Goal: Task Accomplishment & Management: Complete application form

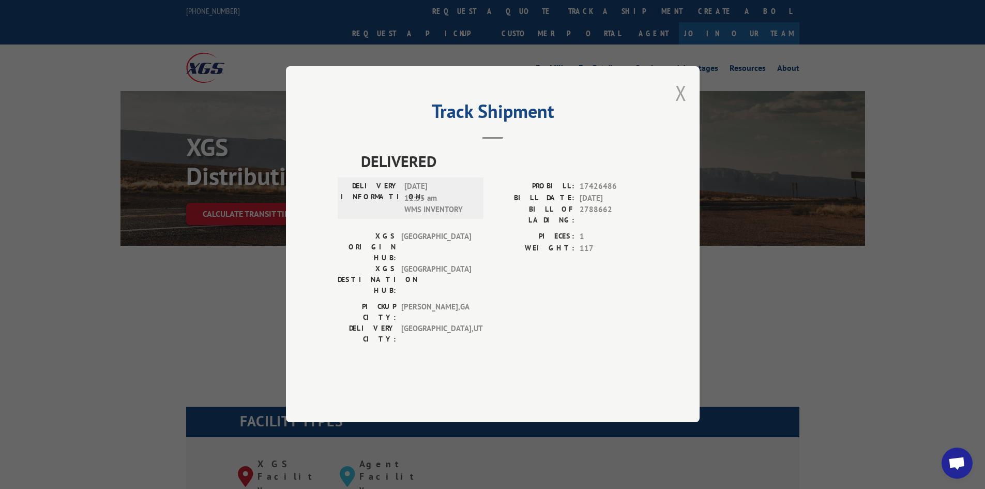
click at [678, 107] on button "Close modal" at bounding box center [680, 92] width 11 height 27
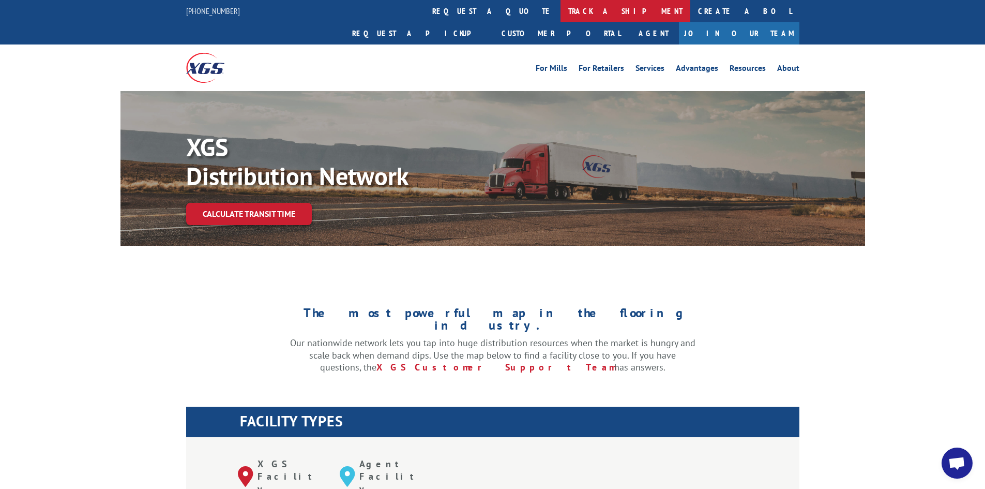
click at [560, 16] on link "track a shipment" at bounding box center [625, 11] width 130 height 22
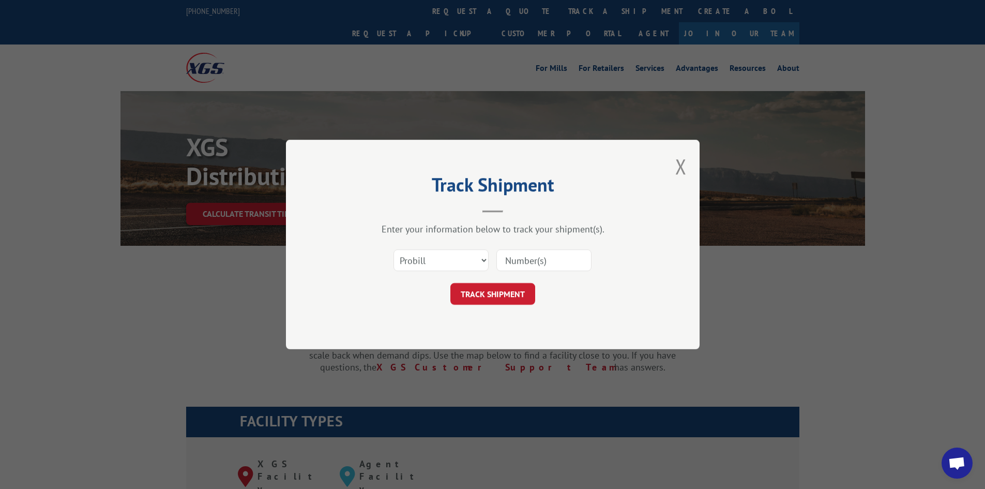
click at [519, 257] on input at bounding box center [543, 260] width 95 height 22
paste input "17489828"
type input "17489828"
click at [501, 294] on button "TRACK SHIPMENT" at bounding box center [492, 294] width 85 height 22
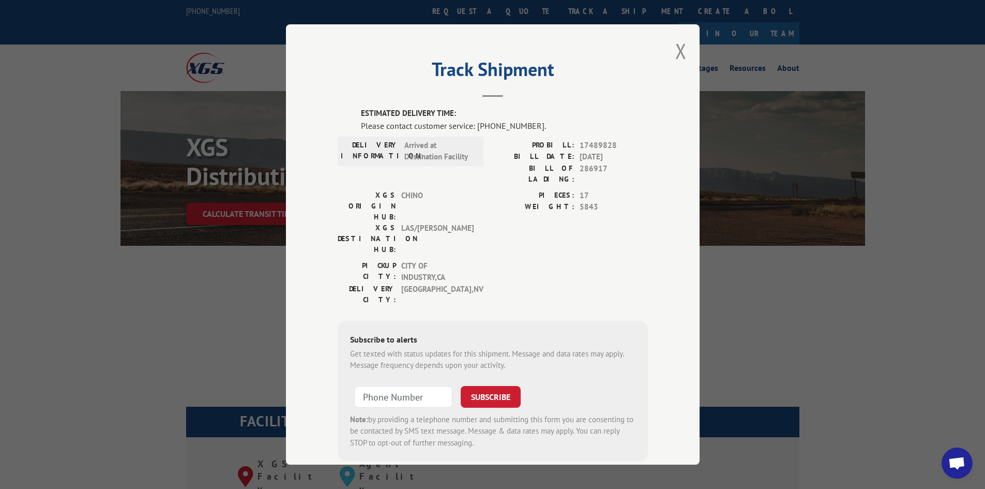
click at [675, 54] on button "Close modal" at bounding box center [680, 50] width 11 height 27
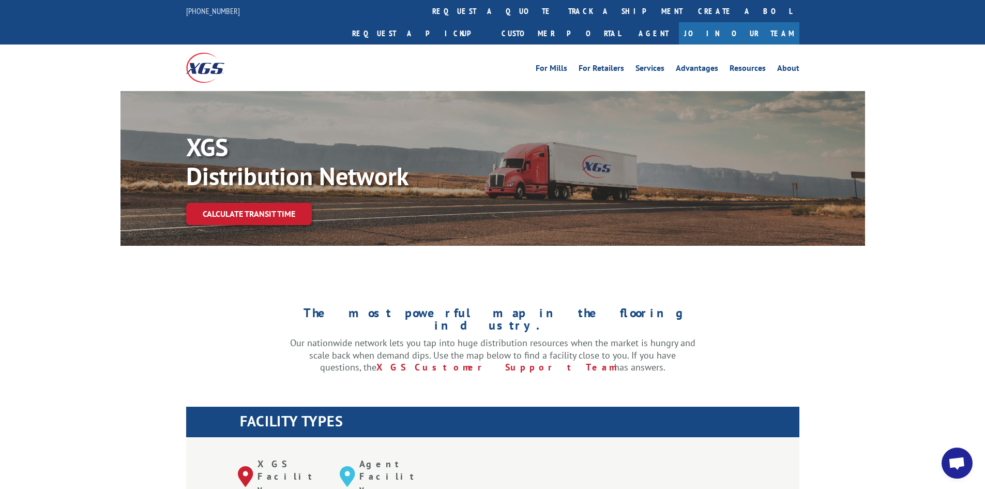
click at [560, 13] on link "track a shipment" at bounding box center [625, 11] width 130 height 22
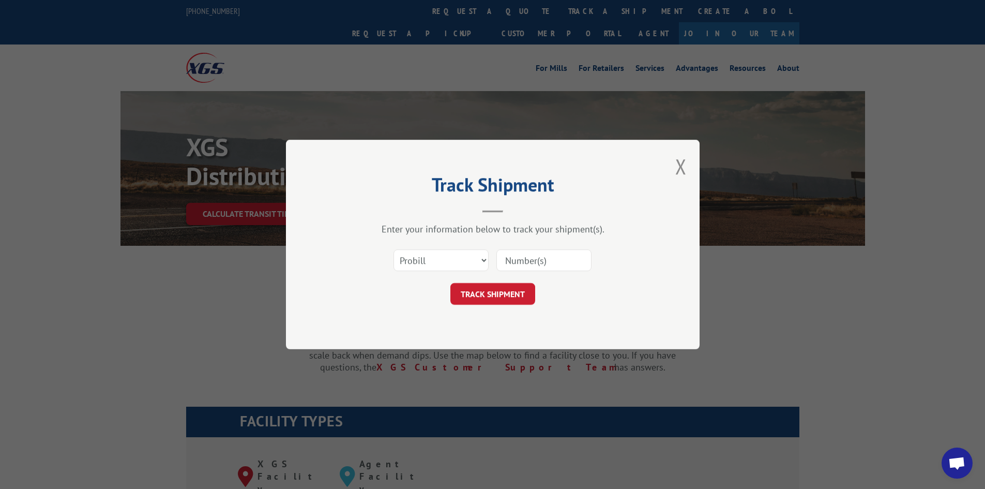
click at [542, 256] on input at bounding box center [543, 260] width 95 height 22
paste input "17489828"
type input "17489828"
click at [516, 283] on button "TRACK SHIPMENT" at bounding box center [492, 294] width 85 height 22
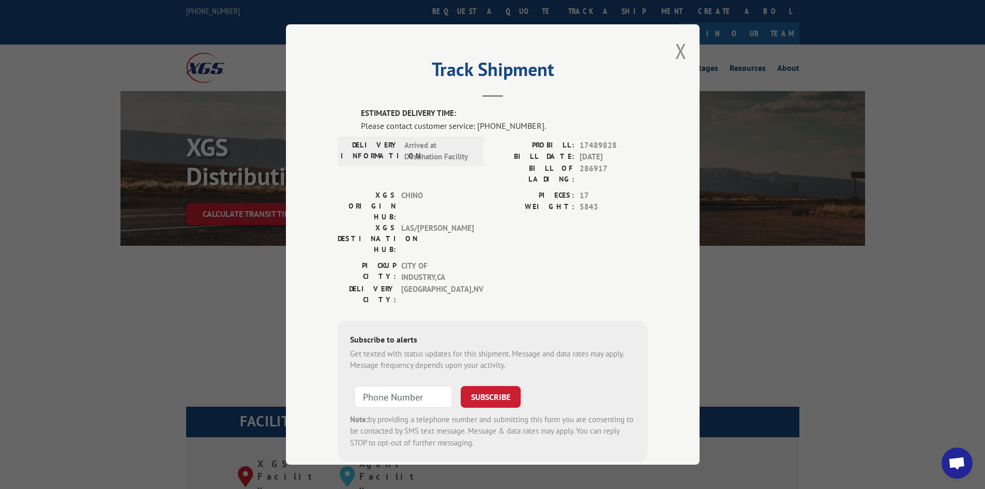
click at [772, 281] on div "Track Shipment ESTIMATED DELIVERY TIME: Please contact customer service: [PHONE…" at bounding box center [492, 244] width 985 height 489
click at [677, 52] on button "Close modal" at bounding box center [680, 50] width 11 height 27
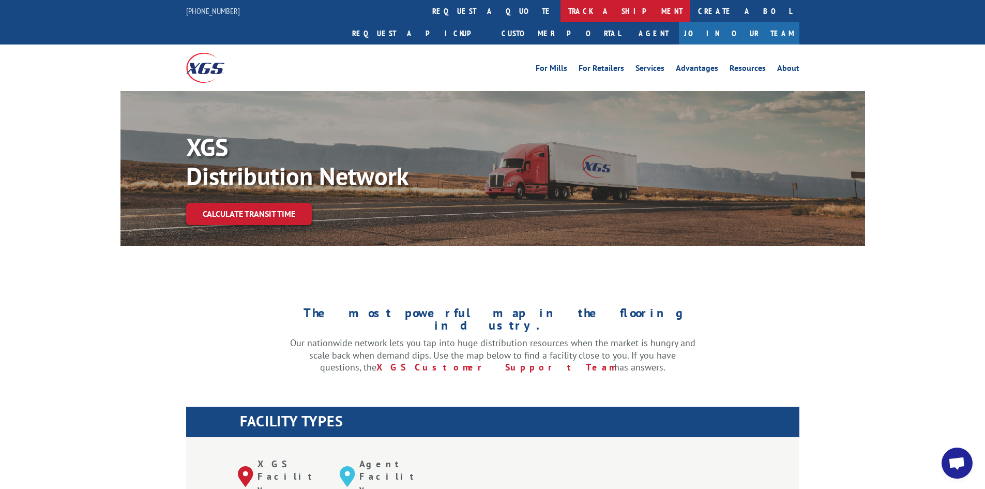
click at [560, 11] on link "track a shipment" at bounding box center [625, 11] width 130 height 22
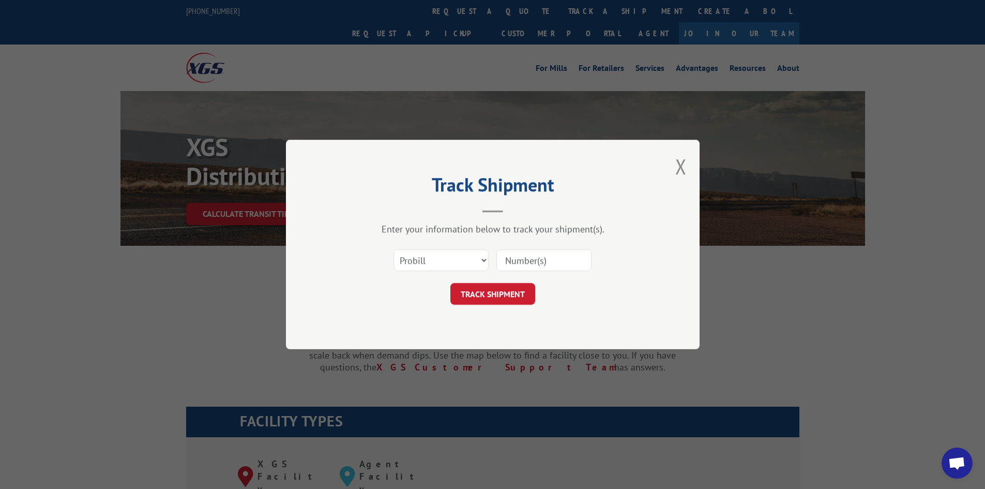
drag, startPoint x: 538, startPoint y: 271, endPoint x: 537, endPoint y: 266, distance: 5.2
click at [538, 271] on input at bounding box center [543, 260] width 95 height 22
paste input "17592790"
type input "17592790"
click at [520, 290] on button "TRACK SHIPMENT" at bounding box center [492, 294] width 85 height 22
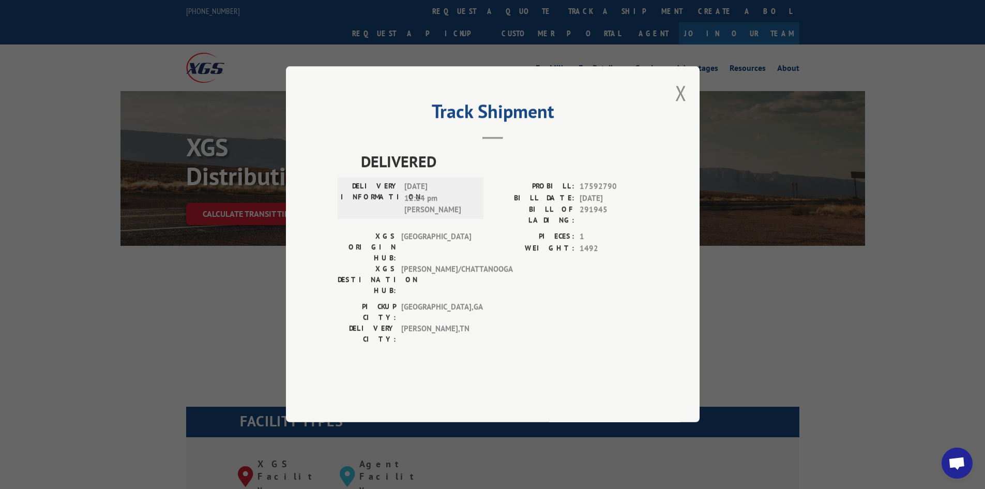
drag, startPoint x: 679, startPoint y: 124, endPoint x: 671, endPoint y: 115, distance: 12.8
click at [679, 107] on button "Close modal" at bounding box center [680, 92] width 11 height 27
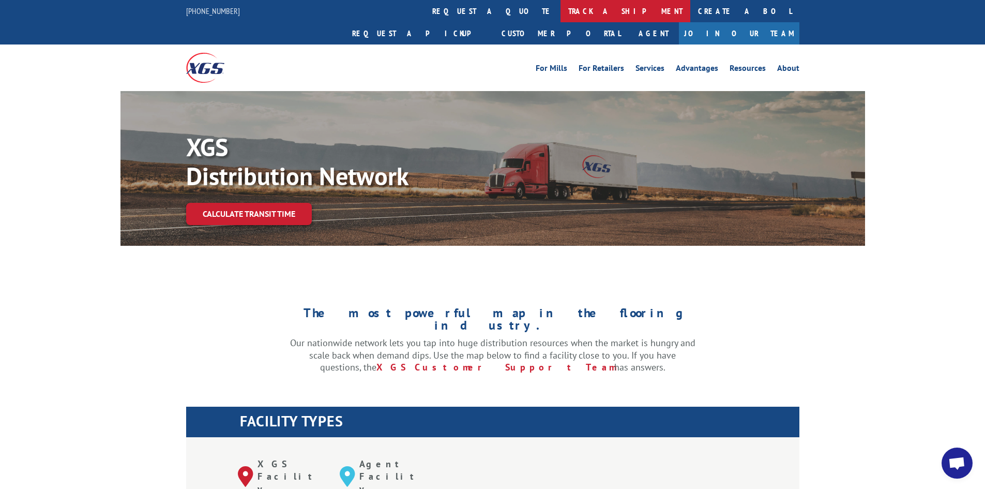
click at [560, 9] on link "track a shipment" at bounding box center [625, 11] width 130 height 22
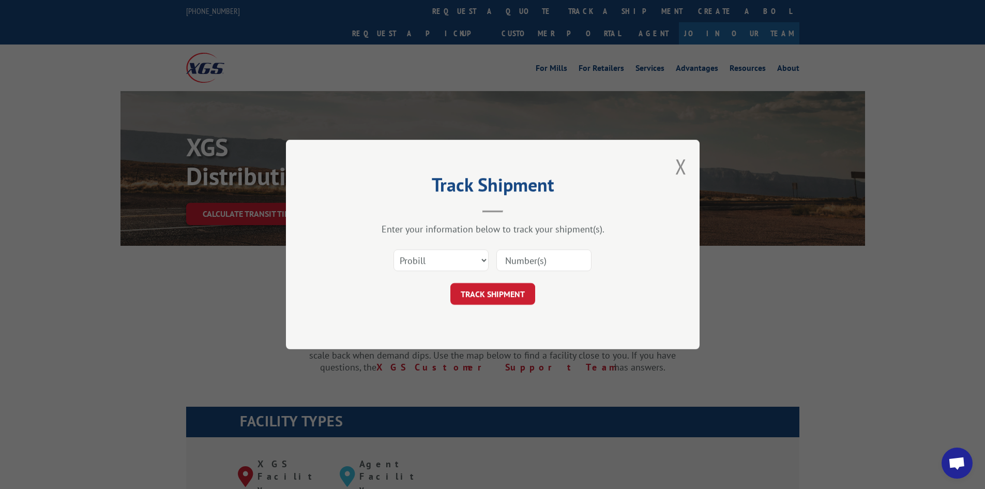
click at [544, 266] on input at bounding box center [543, 260] width 95 height 22
paste input "17449257"
type input "17449257"
click at [516, 285] on button "TRACK SHIPMENT" at bounding box center [492, 294] width 85 height 22
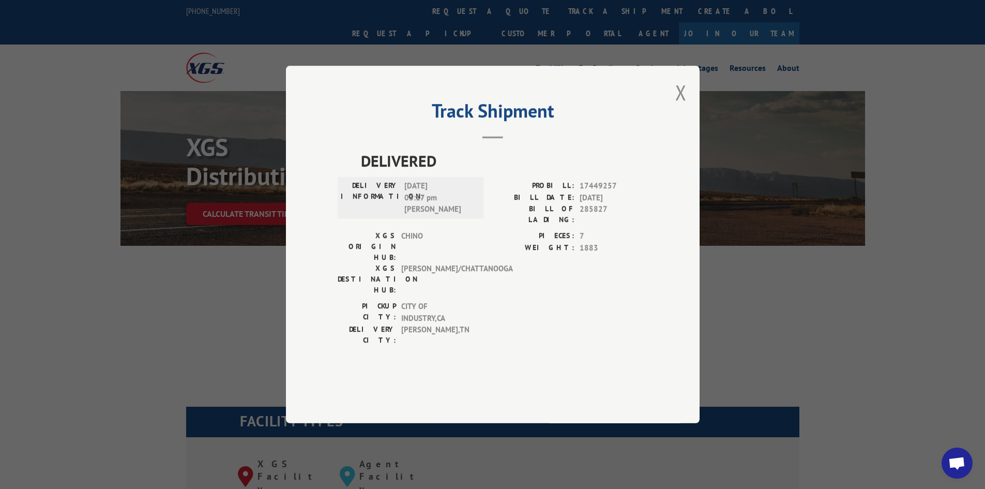
click at [680, 106] on button "Close modal" at bounding box center [680, 92] width 11 height 27
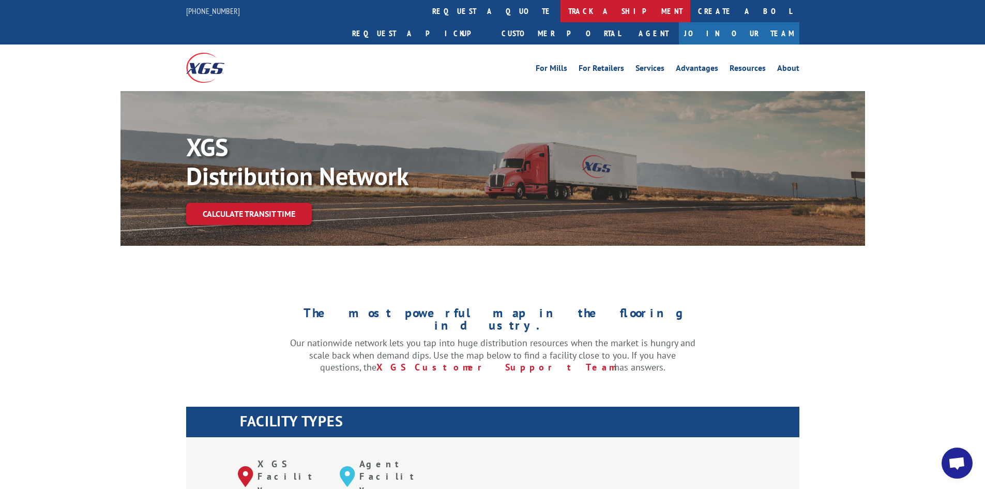
click at [560, 9] on link "track a shipment" at bounding box center [625, 11] width 130 height 22
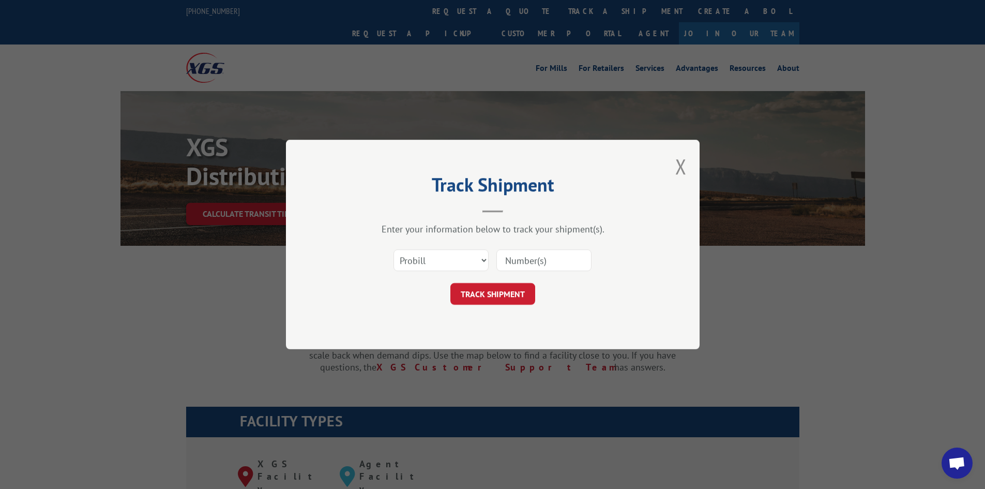
click at [560, 262] on input at bounding box center [543, 260] width 95 height 22
paste input "17638269"
type input "17638269"
click at [517, 292] on button "TRACK SHIPMENT" at bounding box center [492, 294] width 85 height 22
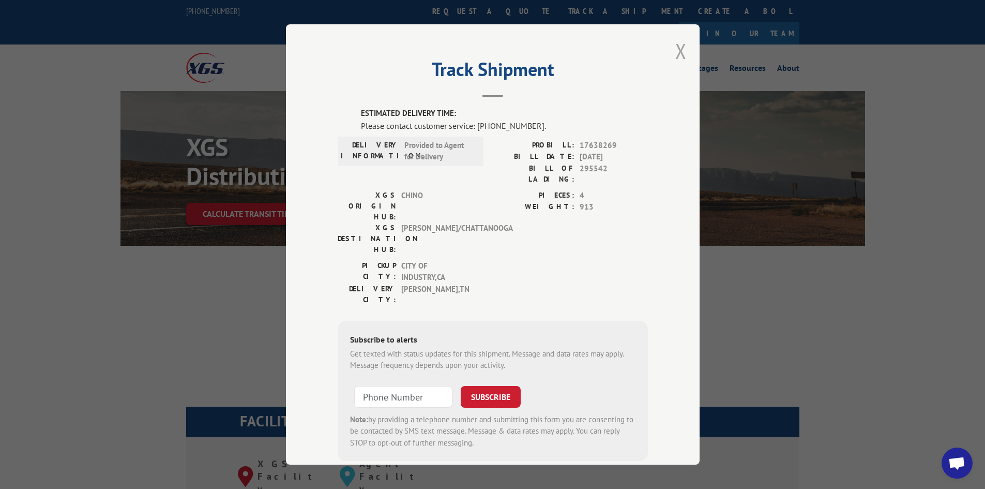
click at [679, 47] on button "Close modal" at bounding box center [680, 50] width 11 height 27
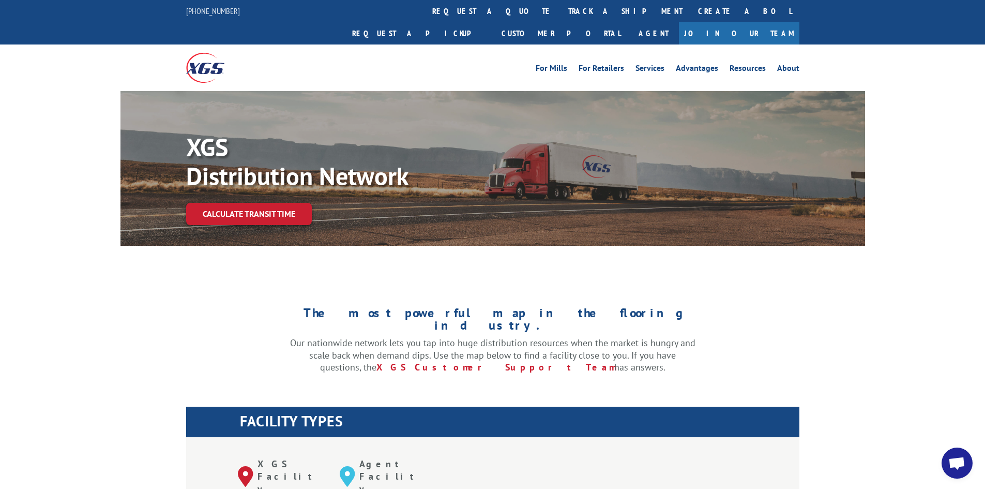
click at [392, 337] on p "Our nationwide network lets you tap into huge distribution resources when the m…" at bounding box center [492, 355] width 405 height 37
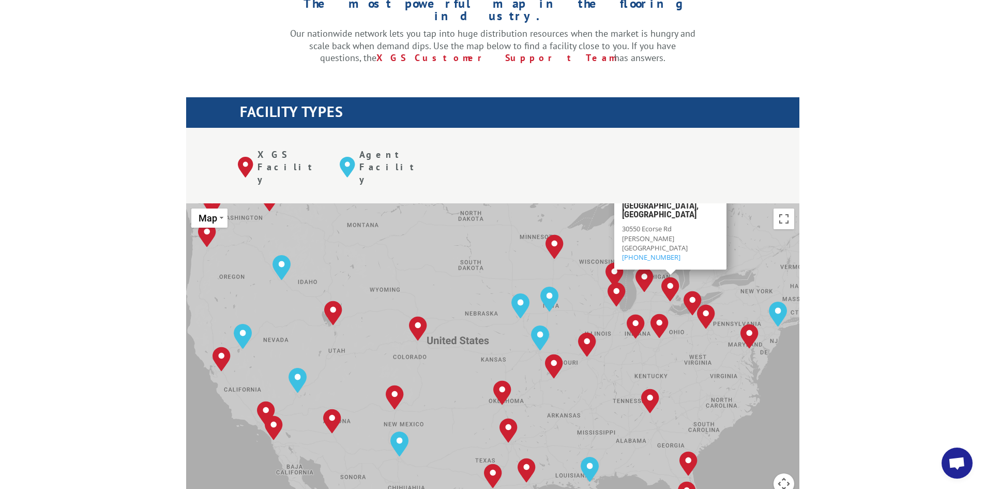
scroll to position [310, 0]
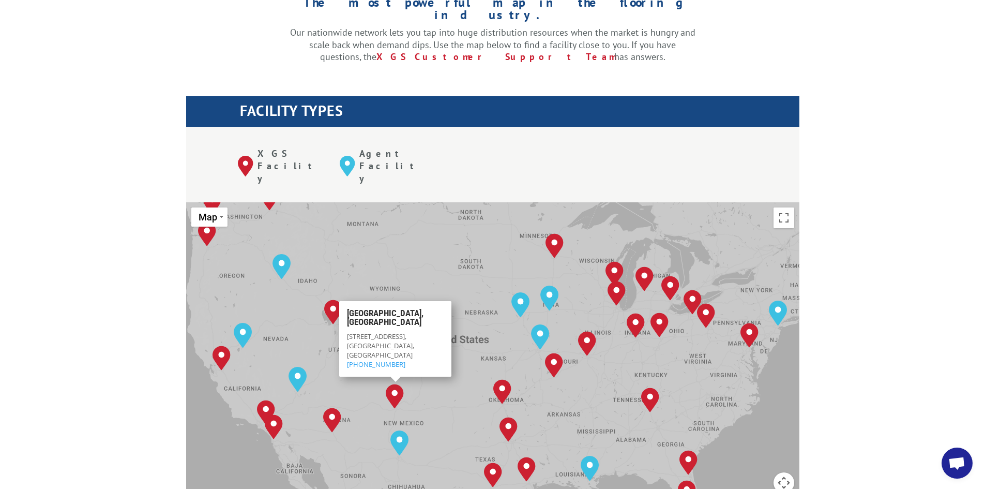
drag, startPoint x: 453, startPoint y: 358, endPoint x: 478, endPoint y: 325, distance: 41.8
click at [478, 325] on div "[GEOGRAPHIC_DATA], [GEOGRAPHIC_DATA] [GEOGRAPHIC_DATA], [GEOGRAPHIC_DATA] [GEOG…" at bounding box center [492, 372] width 613 height 340
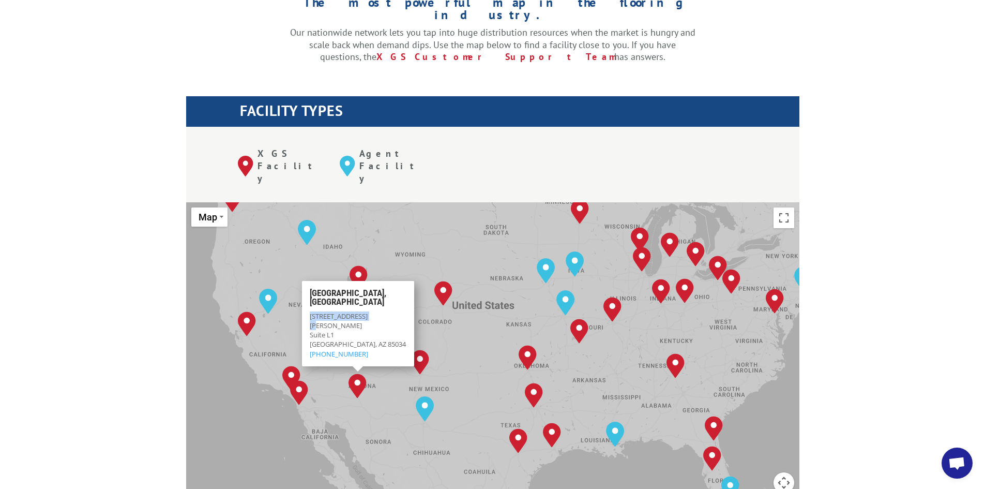
drag, startPoint x: 309, startPoint y: 274, endPoint x: 368, endPoint y: 277, distance: 58.5
click at [368, 311] on p "[STREET_ADDRESS][PERSON_NAME] (602) 252-1588" at bounding box center [357, 334] width 97 height 47
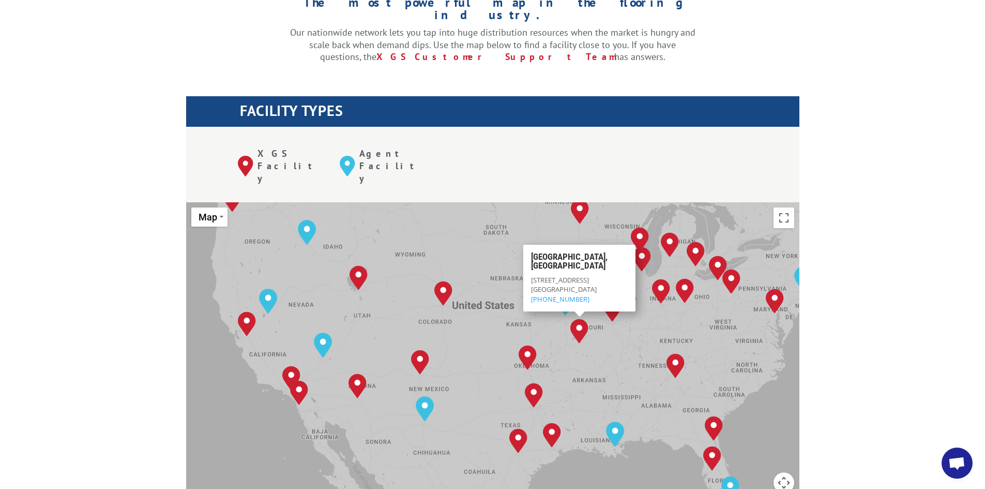
copy span "[STREET_ADDRESS][PERSON_NAME]"
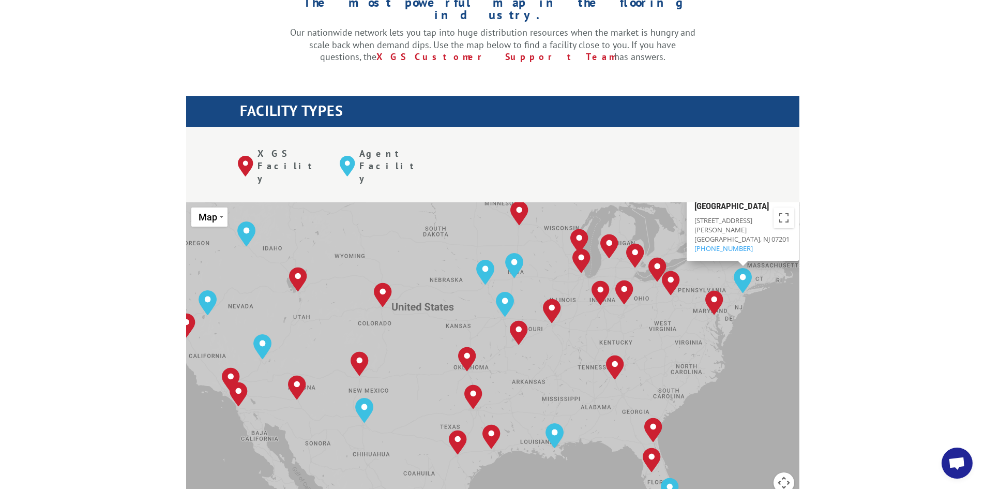
click at [883, 188] on div "The most powerful map in the flooring industry. Our nationwide network lets you…" at bounding box center [492, 444] width 985 height 963
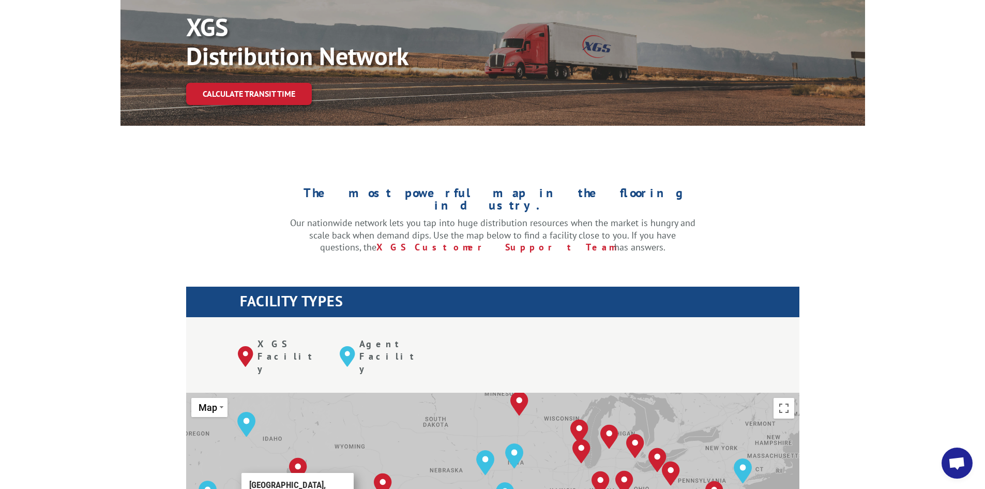
scroll to position [0, 0]
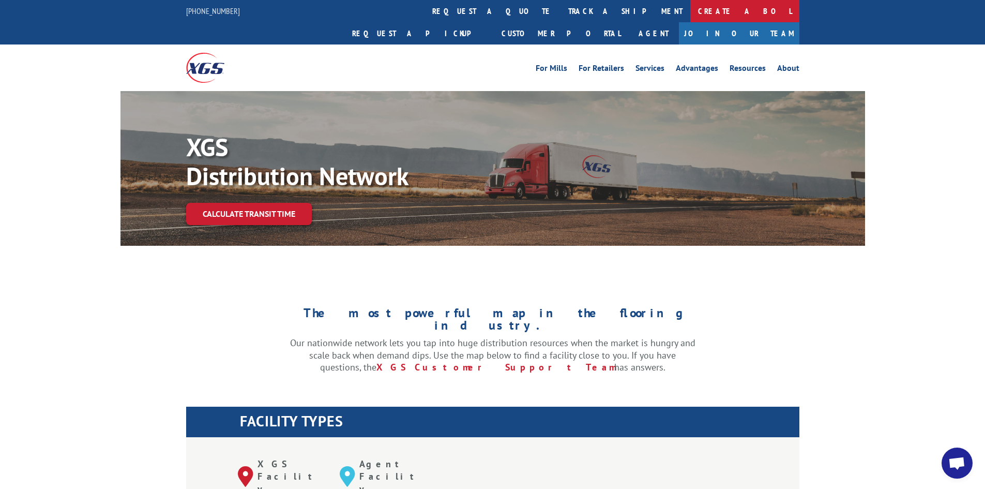
click at [690, 15] on link "Create a BOL" at bounding box center [744, 11] width 109 height 22
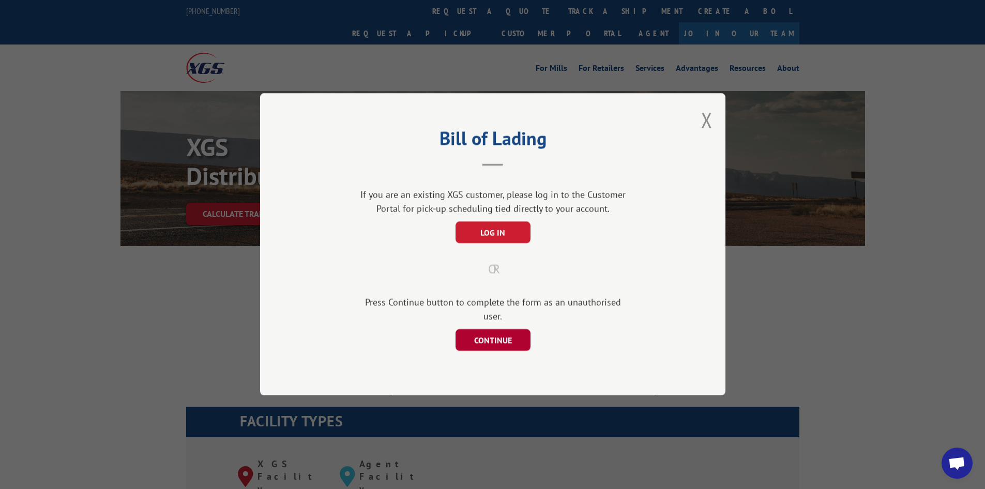
click at [514, 329] on button "CONTINUE" at bounding box center [492, 340] width 75 height 22
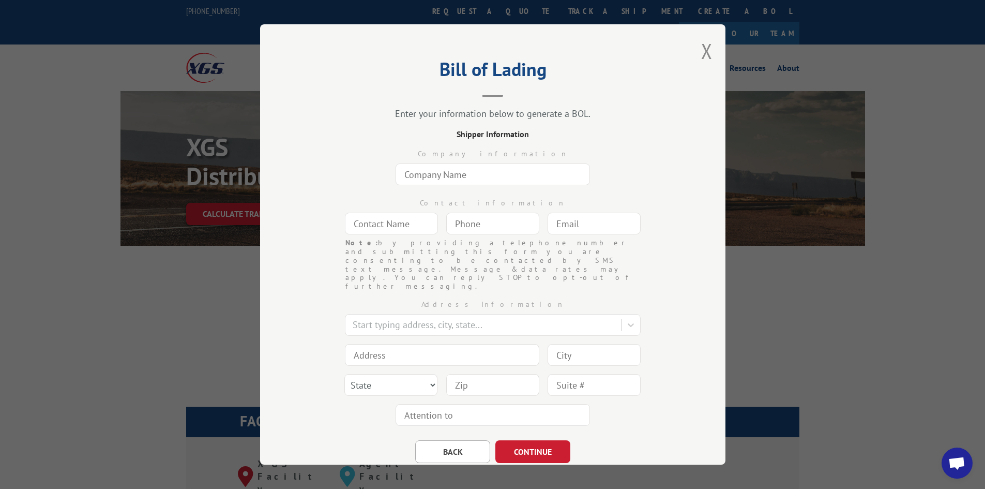
click at [450, 177] on input "text" at bounding box center [493, 174] width 194 height 22
type input "Commercial Flooring Systems, LLC"
type input "[PERSON_NAME]"
type input "[PERSON_NAME][EMAIL_ADDRESS][DOMAIN_NAME]"
type input "[GEOGRAPHIC_DATA], [GEOGRAPHIC_DATA]"
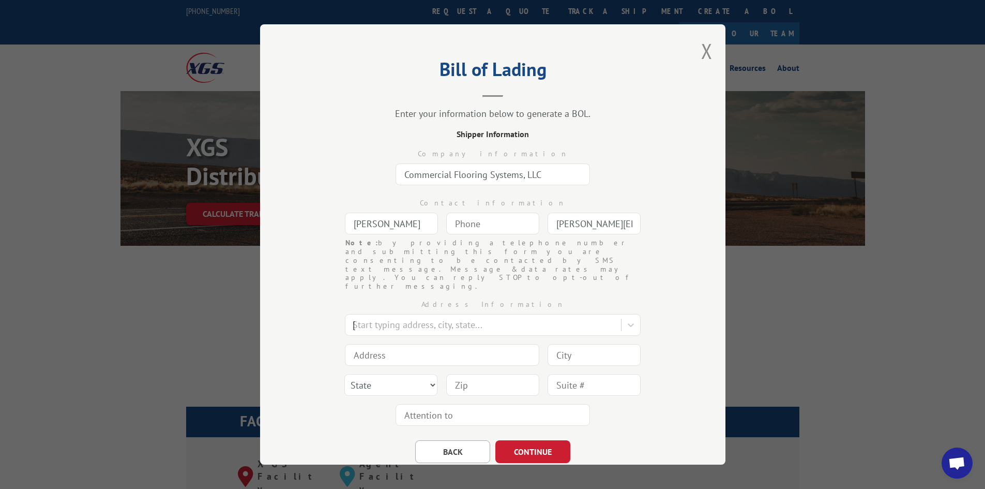
type input "[STREET_ADDRESS]"
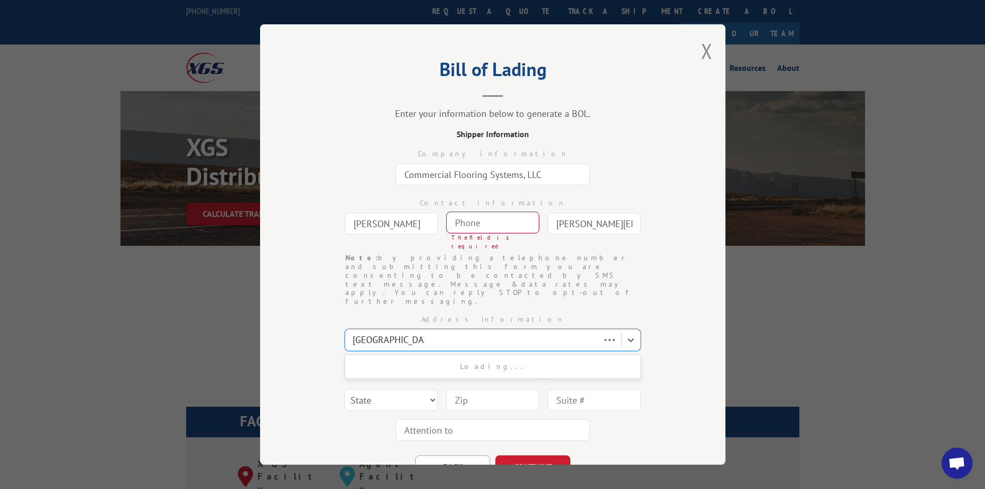
type input "[GEOGRAPHIC_DATA], [GEOGRAPHIC_DATA]"
select select "UT"
type input "84111"
type input "(___) ___-____"
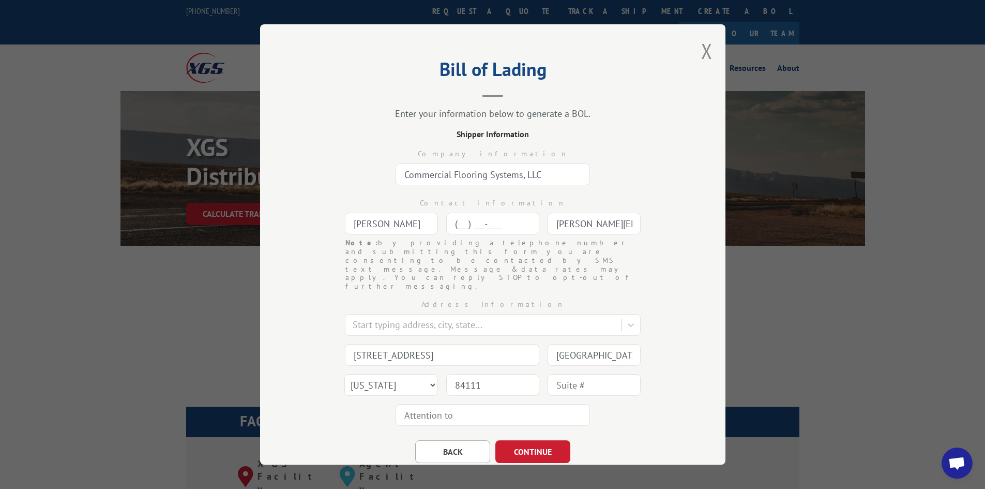
click at [492, 228] on input "(___) ___-____" at bounding box center [492, 224] width 93 height 22
type input "[PHONE_NUMBER]"
click at [680, 183] on div "Bill of Lading Enter your information below to generate a BOL. Shipper Informat…" at bounding box center [492, 244] width 465 height 440
click at [547, 440] on button "CONTINUE" at bounding box center [532, 451] width 75 height 23
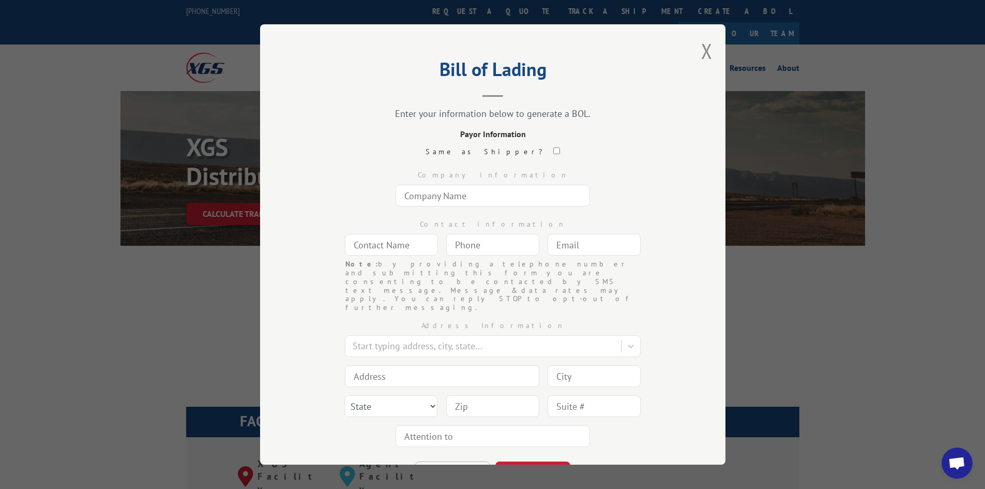
click at [553, 148] on input "checkbox" at bounding box center [556, 150] width 7 height 7
checkbox input "true"
type input "Commercial Flooring Systems, LLC"
type input "[PERSON_NAME]"
type input "[PHONE_NUMBER]"
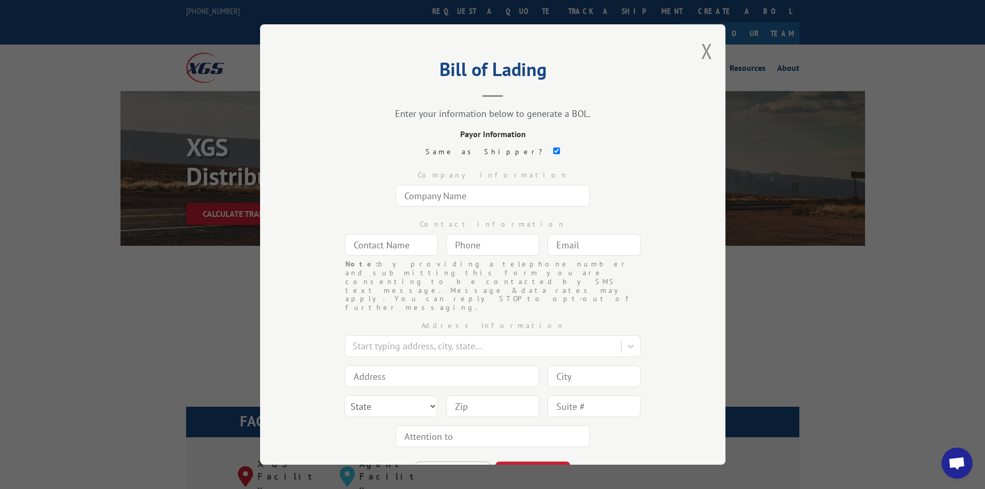
type input "[PERSON_NAME][EMAIL_ADDRESS][DOMAIN_NAME]"
type input "[STREET_ADDRESS]"
type input "[GEOGRAPHIC_DATA], [GEOGRAPHIC_DATA]"
select select "UT"
type input "84111"
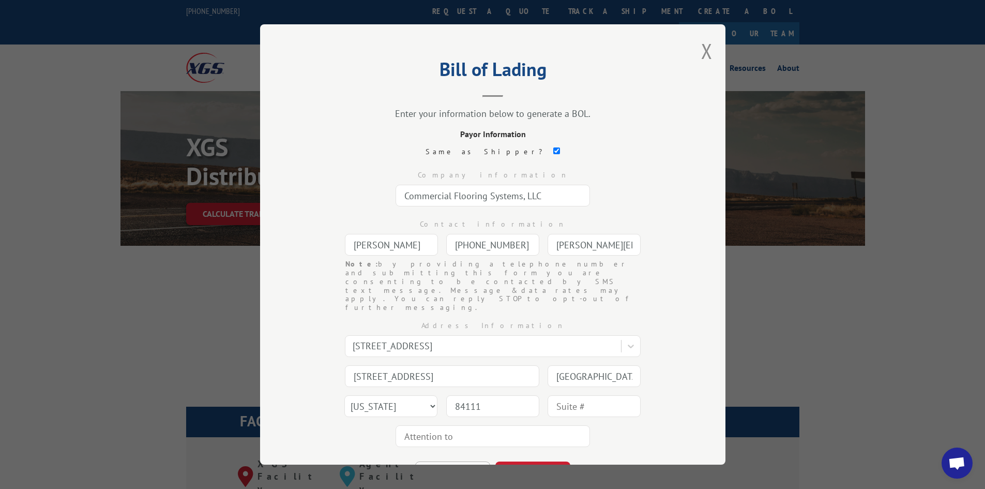
click at [632, 148] on div "Same as Shipper?" at bounding box center [493, 151] width 362 height 11
click at [545, 461] on button "CONTINUE" at bounding box center [532, 472] width 75 height 23
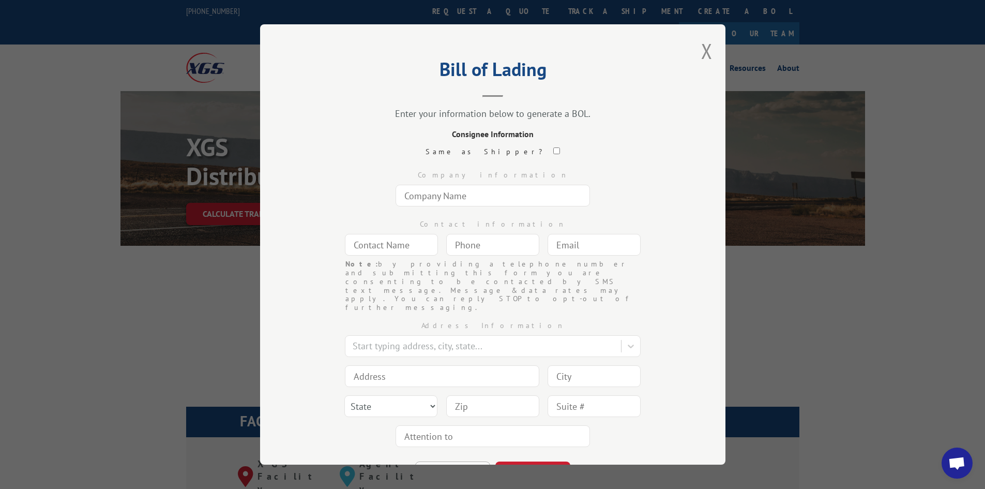
click at [514, 195] on input "text" at bounding box center [493, 196] width 194 height 22
type input "XGS Phoenix"
click at [397, 248] on input "text" at bounding box center [391, 245] width 93 height 22
type input "Shiping"
click at [493, 250] on input "(___) ___-____" at bounding box center [492, 245] width 93 height 22
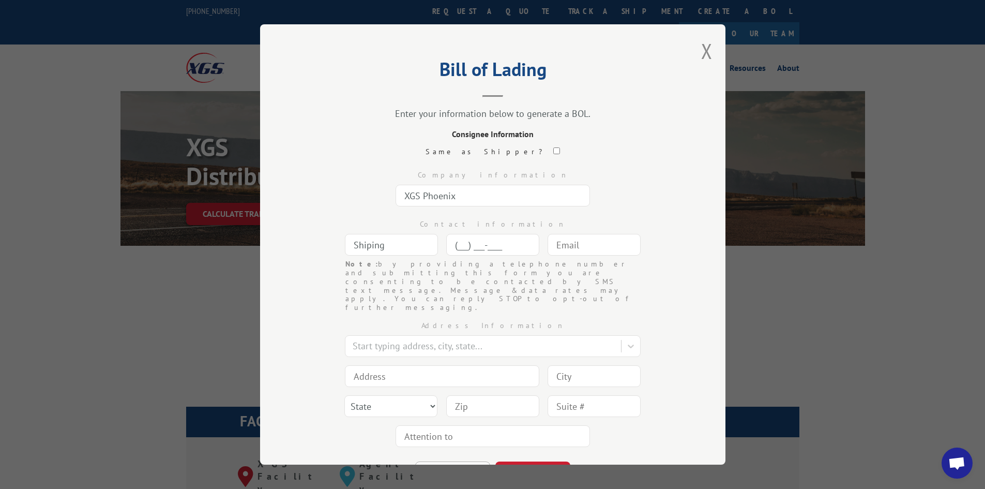
paste input "316) 356-35"
drag, startPoint x: 522, startPoint y: 244, endPoint x: 408, endPoint y: 247, distance: 114.3
click at [410, 247] on div "Contact information Shiping (316) 356-35__ Note: by providing a telephone numbe…" at bounding box center [493, 234] width 362 height 49
type input "[PHONE_NUMBER]"
click at [596, 245] on input "text" at bounding box center [594, 245] width 93 height 22
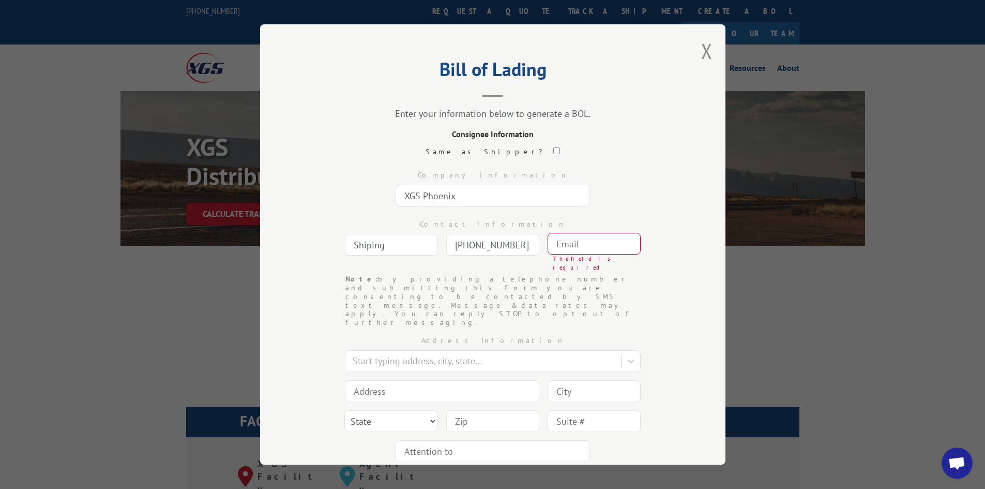
click at [576, 249] on input "text" at bounding box center [594, 244] width 93 height 22
paste input "[EMAIL_ADDRESS][DOMAIN_NAME]"
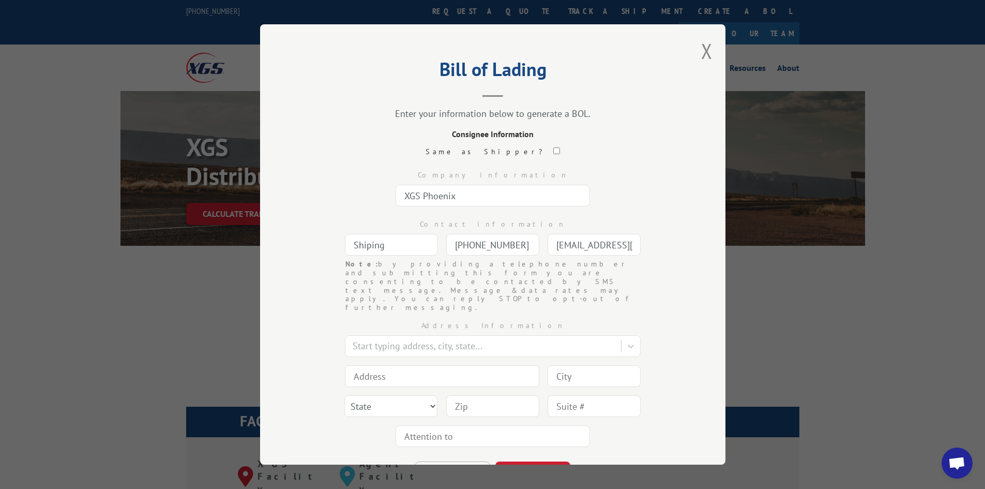
scroll to position [0, 14]
type input "[EMAIL_ADDRESS][DOMAIN_NAME]"
click at [660, 198] on div "Company information XGS Phoenix" at bounding box center [493, 185] width 362 height 49
click at [442, 365] on input at bounding box center [442, 376] width 194 height 22
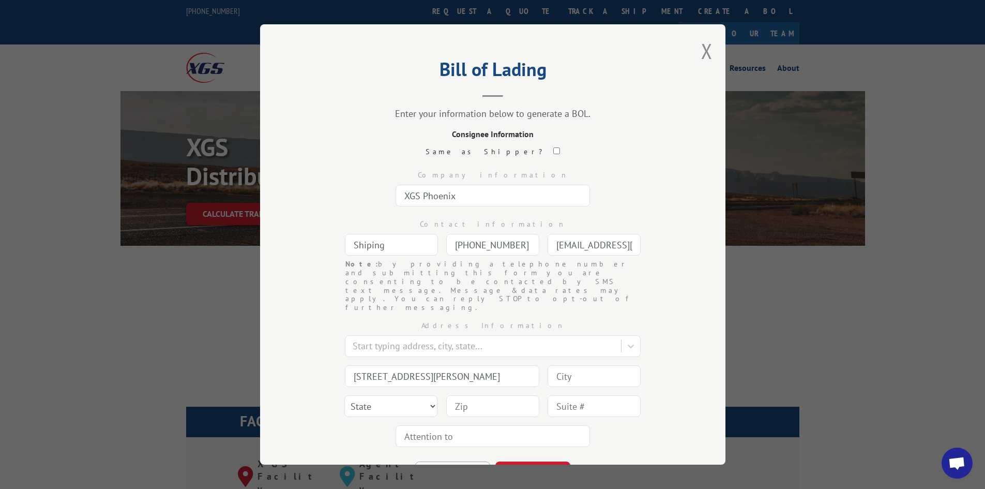
click at [423, 365] on input "[STREET_ADDRESS][PERSON_NAME]" at bounding box center [442, 376] width 194 height 22
type input "[STREET_ADDRESS][PERSON_NAME]"
type input "Phoenix"
select select "AZ"
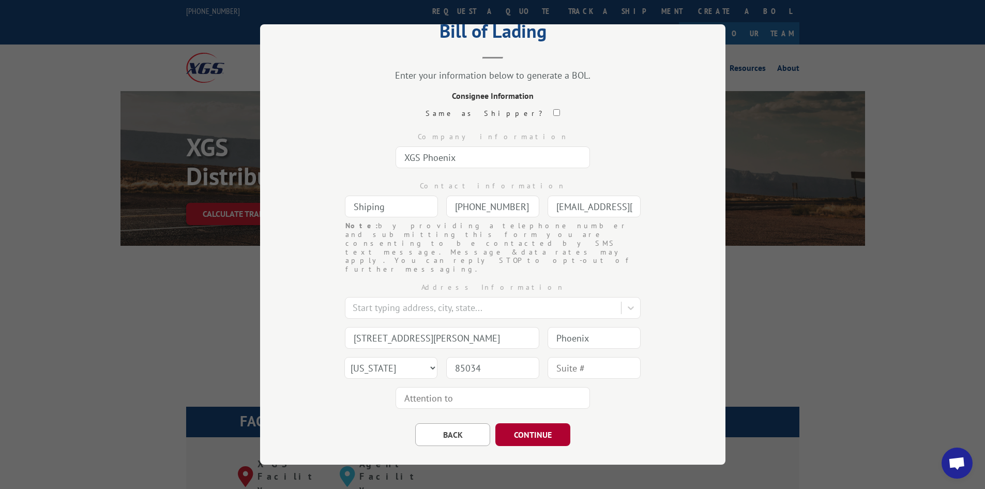
type input "85034"
click at [524, 423] on button "CONTINUE" at bounding box center [532, 434] width 75 height 23
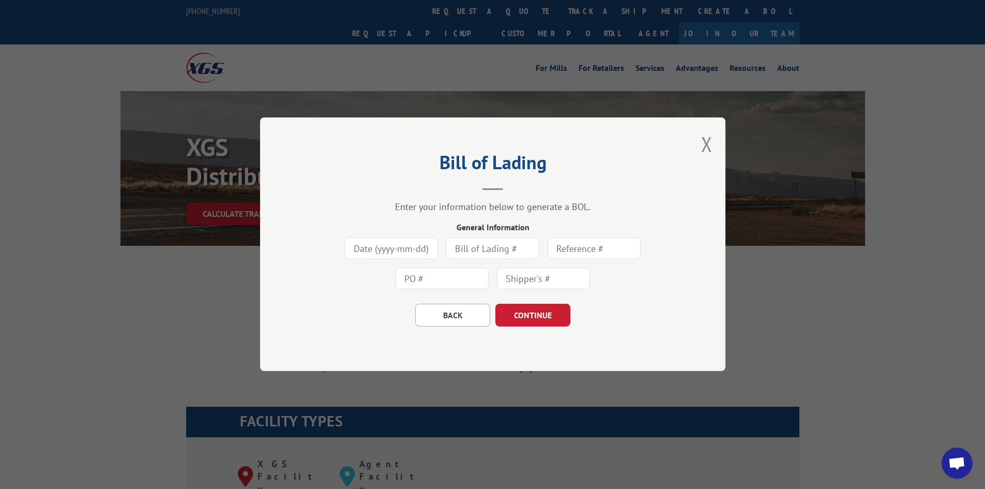
click at [403, 254] on input at bounding box center [391, 249] width 93 height 22
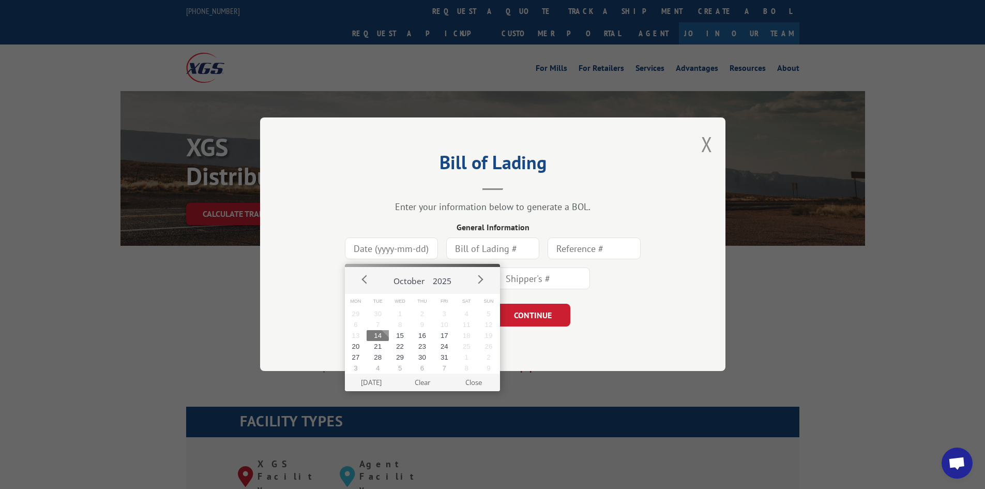
click at [375, 335] on button "14" at bounding box center [378, 335] width 22 height 11
type input "[DATE]"
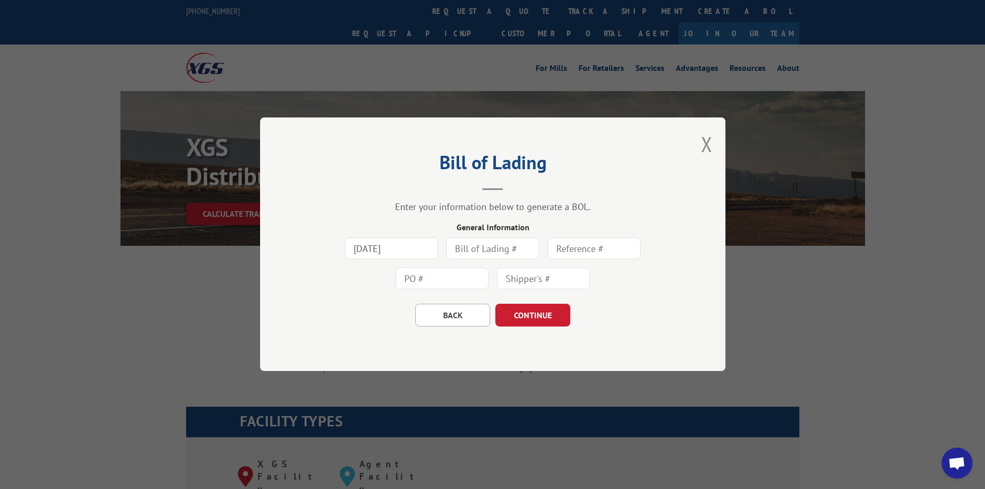
click at [488, 253] on input "text" at bounding box center [492, 249] width 93 height 22
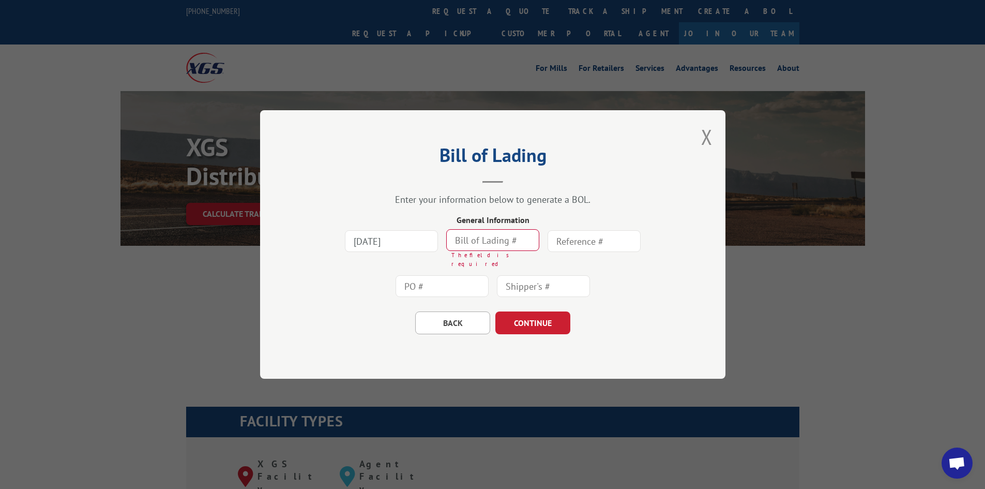
click at [502, 241] on input "text" at bounding box center [492, 240] width 93 height 22
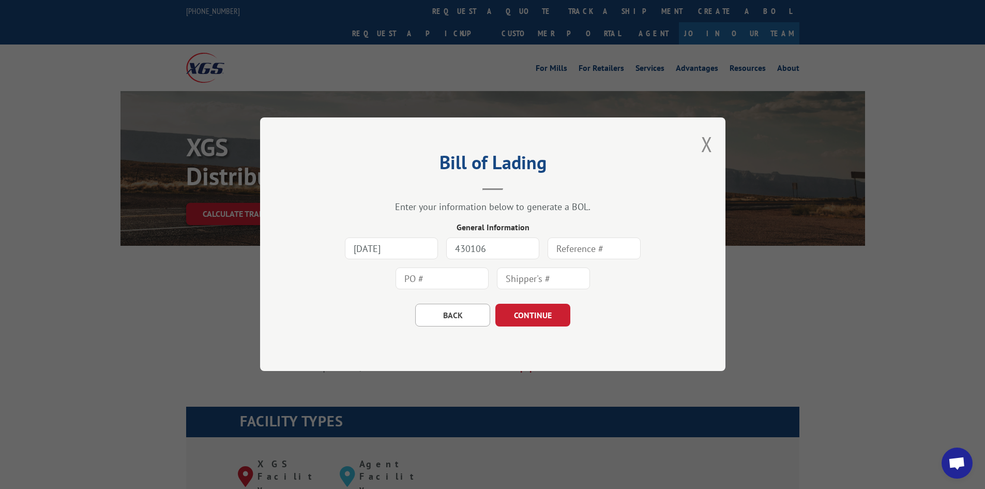
type input "430106"
click at [571, 251] on input "text" at bounding box center [594, 249] width 93 height 22
type input "[PERSON_NAME]"
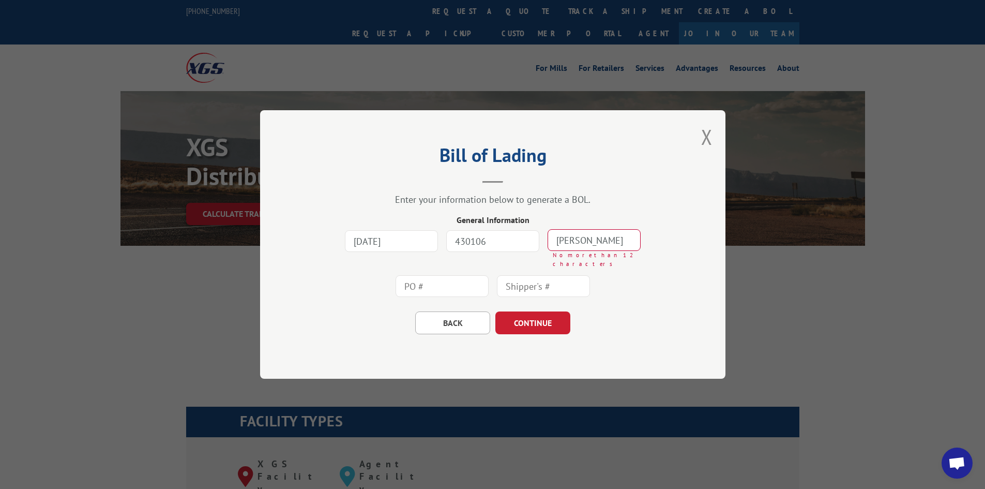
click at [437, 283] on input "text" at bounding box center [442, 286] width 93 height 22
type input "430106-BENT"
click at [630, 241] on input "[PERSON_NAME]" at bounding box center [594, 240] width 93 height 22
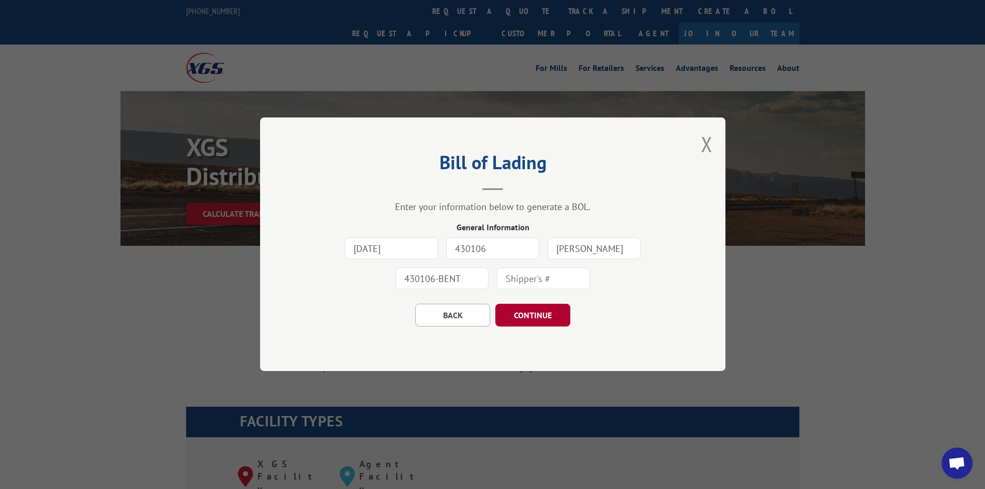
type input "[PERSON_NAME]"
click at [523, 312] on button "CONTINUE" at bounding box center [532, 315] width 75 height 23
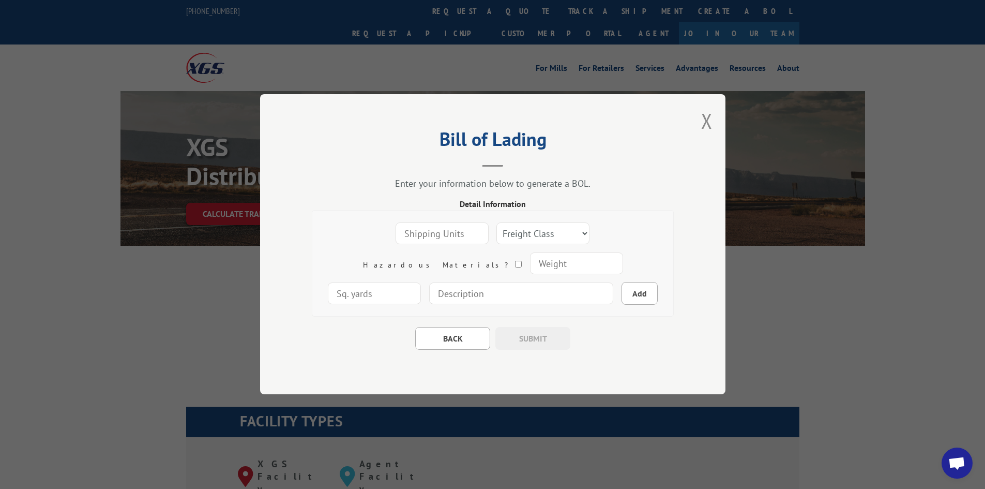
click at [396, 234] on input "number" at bounding box center [442, 234] width 93 height 22
type input "4"
click at [513, 231] on select "Freight Class 50 55 60 65 70 77 85 92 100 110 125 150 175 200 250 300 400 500 C…" at bounding box center [542, 234] width 93 height 22
select select "1"
click at [496, 223] on select "Freight Class 50 55 60 65 70 77 85 92 100 110 125 150 175 200 250 300 400 500 C…" at bounding box center [542, 234] width 93 height 22
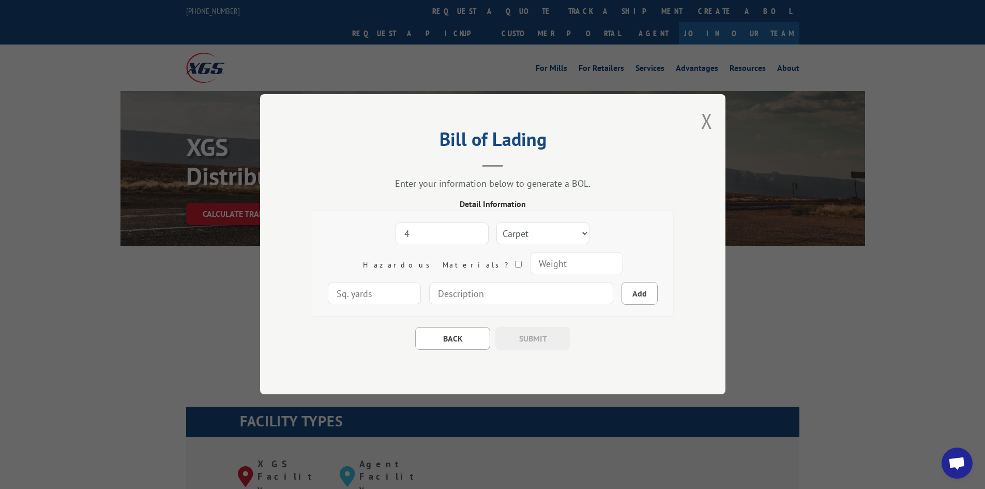
click at [529, 265] on input "number" at bounding box center [575, 264] width 93 height 22
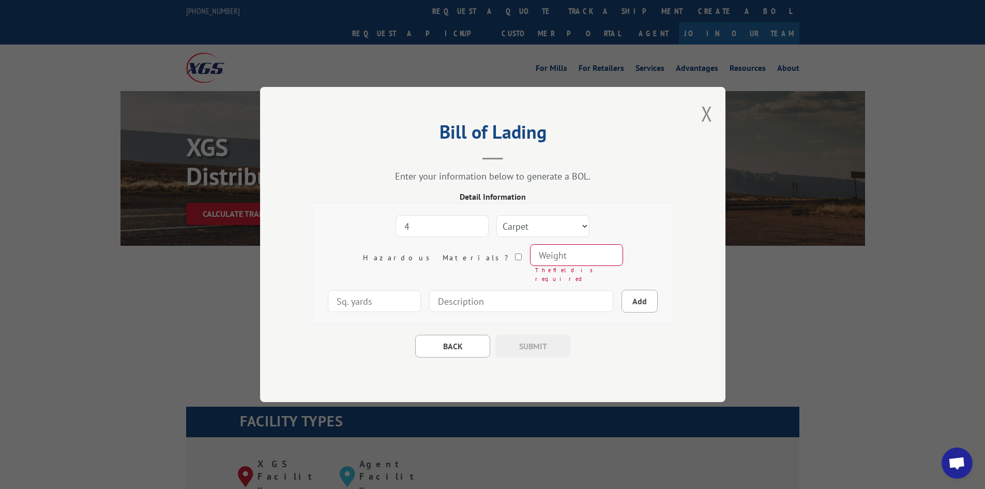
click at [529, 265] on input "number" at bounding box center [575, 255] width 93 height 22
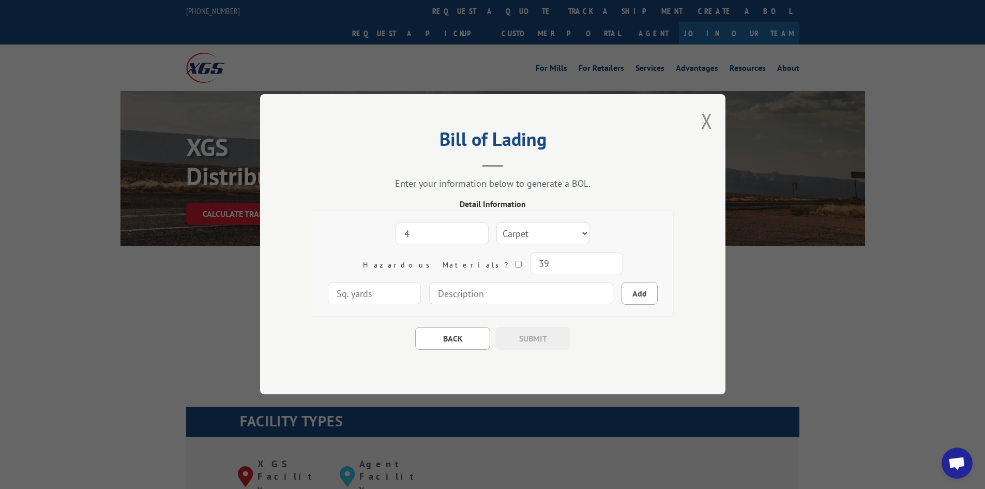
type input "3"
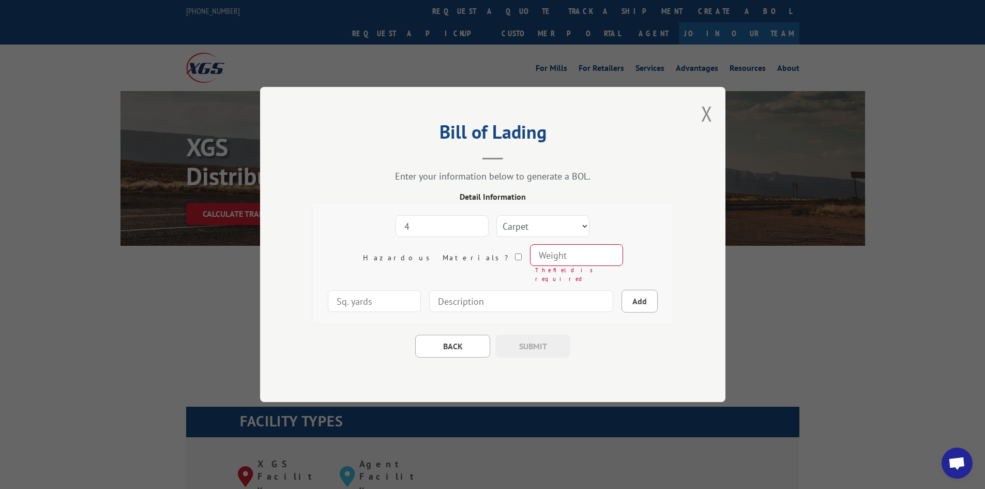
click at [529, 264] on input "number" at bounding box center [575, 255] width 93 height 22
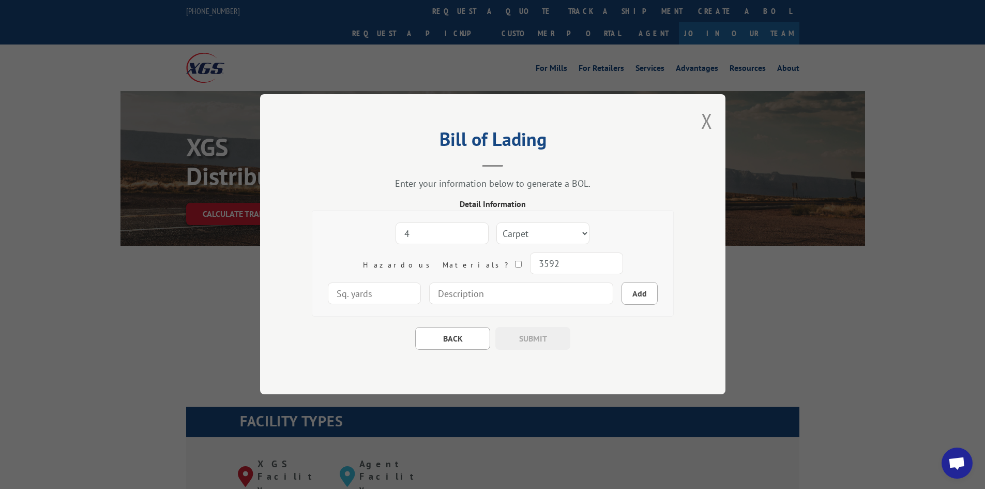
type input "3592"
click at [421, 283] on input "number" at bounding box center [374, 294] width 93 height 22
type input "542"
click at [496, 291] on input at bounding box center [521, 294] width 184 height 22
type input "4 Rolls of Bentley Carpet"
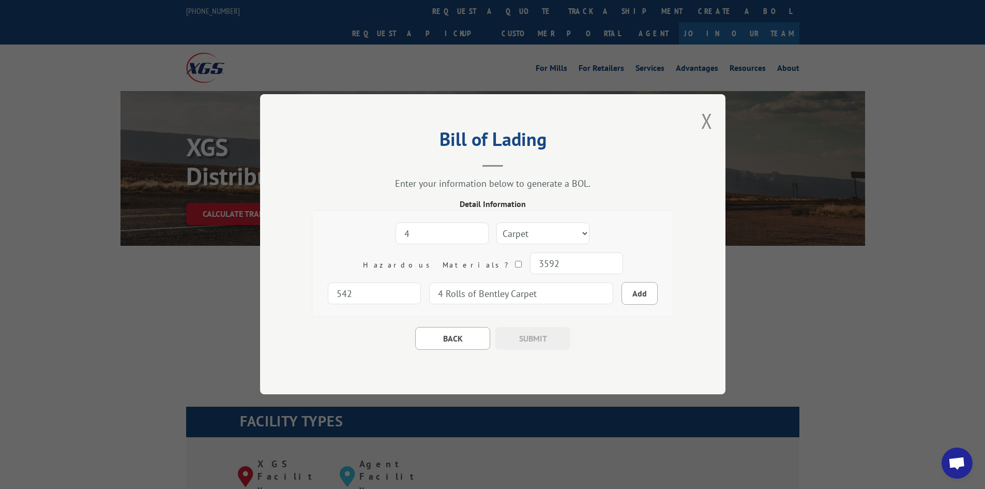
drag, startPoint x: 453, startPoint y: 267, endPoint x: 277, endPoint y: 267, distance: 176.3
click at [277, 267] on div "Bill of Lading Enter your information below to generate a BOL. Detail Informati…" at bounding box center [492, 244] width 465 height 300
type input "898"
drag, startPoint x: 533, startPoint y: 268, endPoint x: 537, endPoint y: 264, distance: 5.8
click at [421, 283] on input "542" at bounding box center [374, 294] width 93 height 22
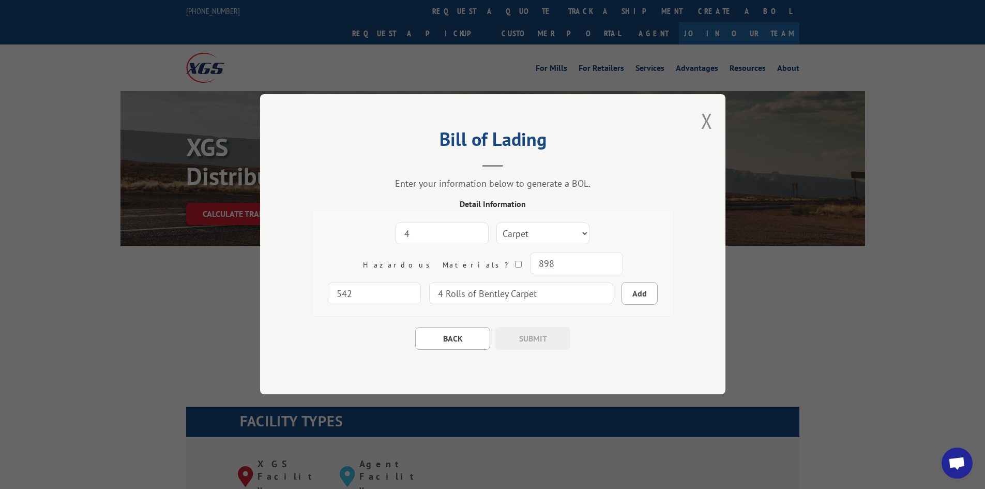
drag, startPoint x: 536, startPoint y: 264, endPoint x: 463, endPoint y: 265, distance: 72.4
click at [463, 265] on div "4 Freight Class 50 55 60 65 70 77 85 92 100 110 125 150 175 200 250 300 400 500…" at bounding box center [492, 264] width 345 height 90
type input "135"
click at [622, 296] on button "Add" at bounding box center [640, 293] width 36 height 23
select select
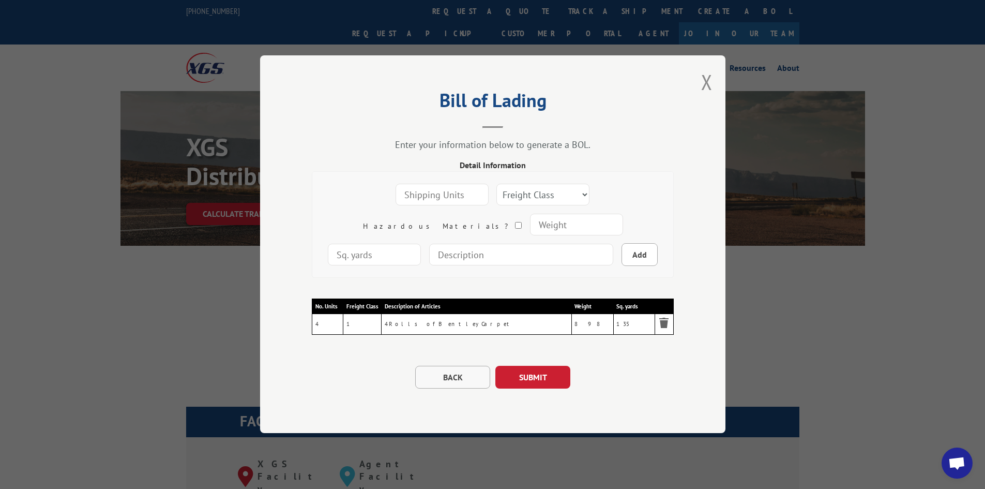
click at [448, 381] on button "BACK" at bounding box center [452, 377] width 75 height 23
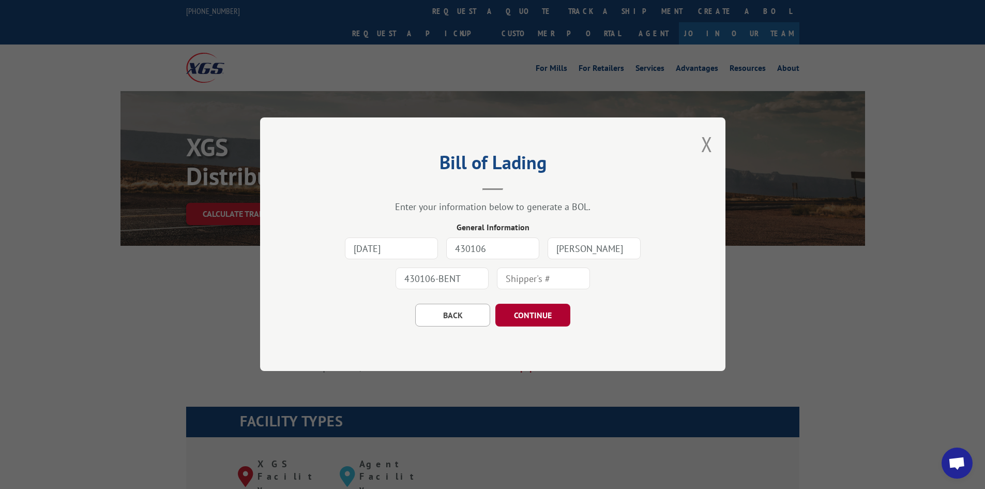
click at [517, 311] on button "CONTINUE" at bounding box center [532, 315] width 75 height 23
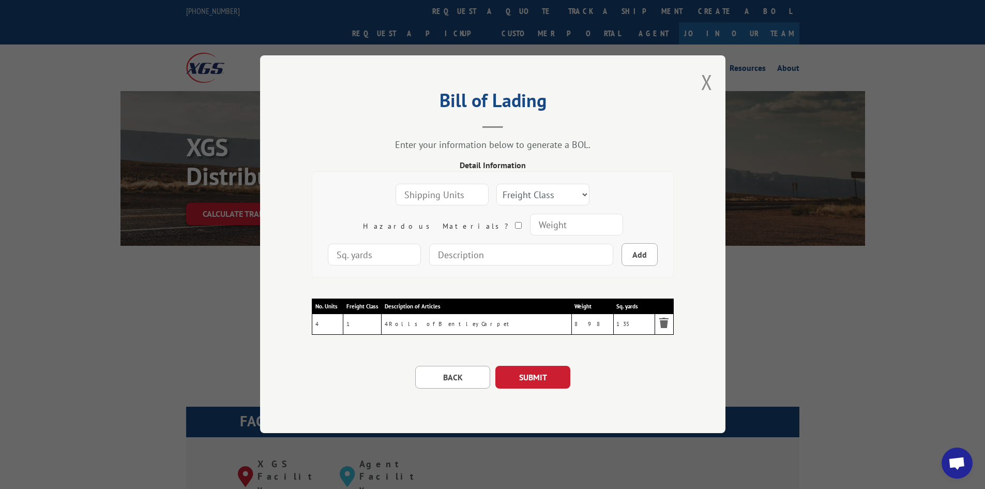
click at [411, 197] on input "number" at bounding box center [442, 195] width 93 height 22
click at [543, 372] on button "SUBMIT" at bounding box center [532, 377] width 75 height 23
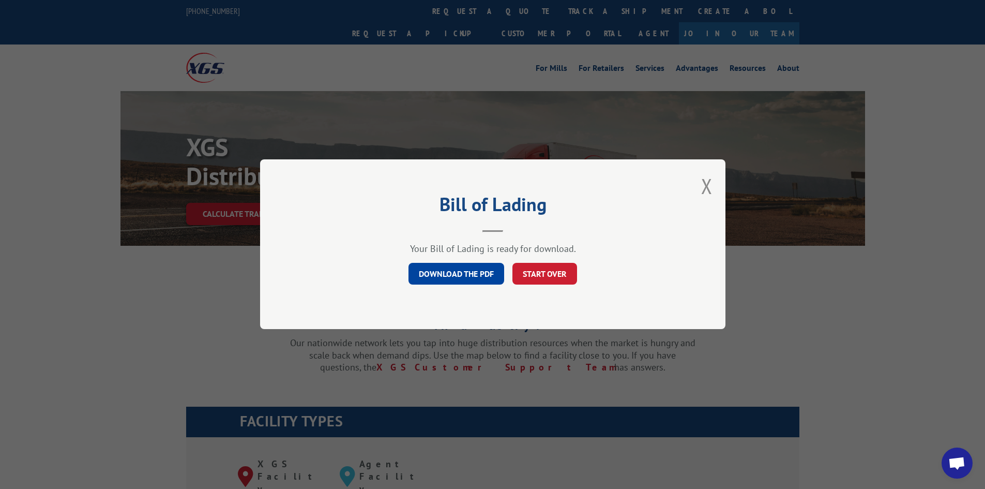
click at [462, 274] on link "DOWNLOAD THE PDF" at bounding box center [456, 274] width 96 height 22
click at [541, 270] on button "START OVER" at bounding box center [544, 274] width 65 height 22
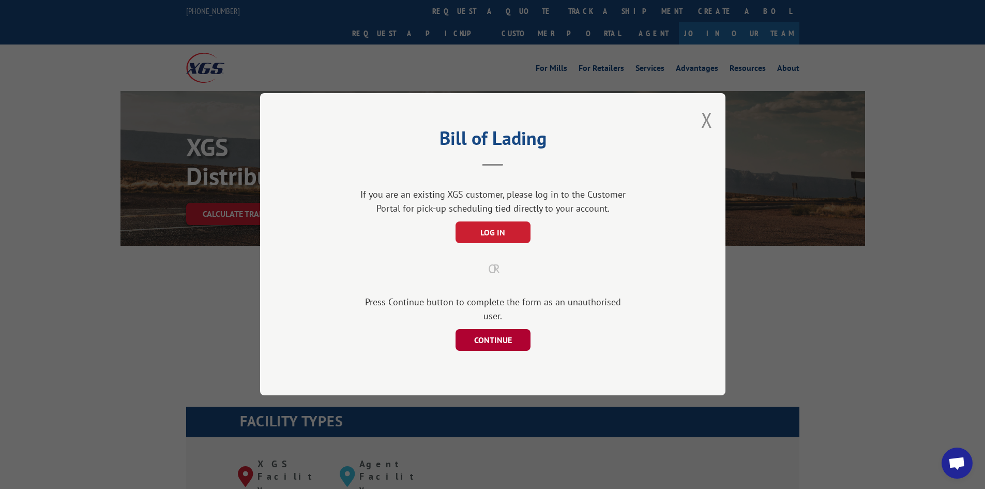
click at [503, 334] on button "CONTINUE" at bounding box center [492, 340] width 75 height 22
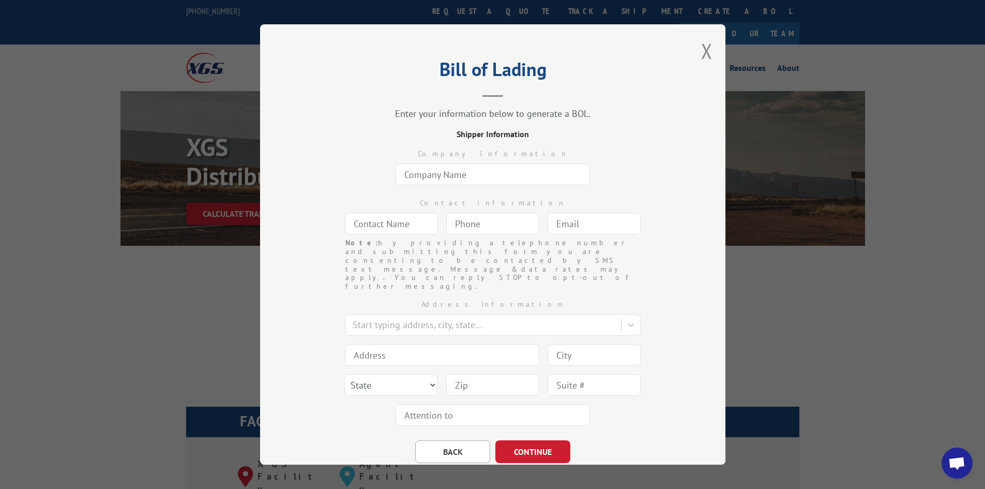
click at [454, 176] on input "text" at bounding box center [493, 174] width 194 height 22
type input "Commercial Flooring Systems, LLC"
type input "[PERSON_NAME]"
type input "[PERSON_NAME][EMAIL_ADDRESS][DOMAIN_NAME]"
type input "[GEOGRAPHIC_DATA], [GEOGRAPHIC_DATA]"
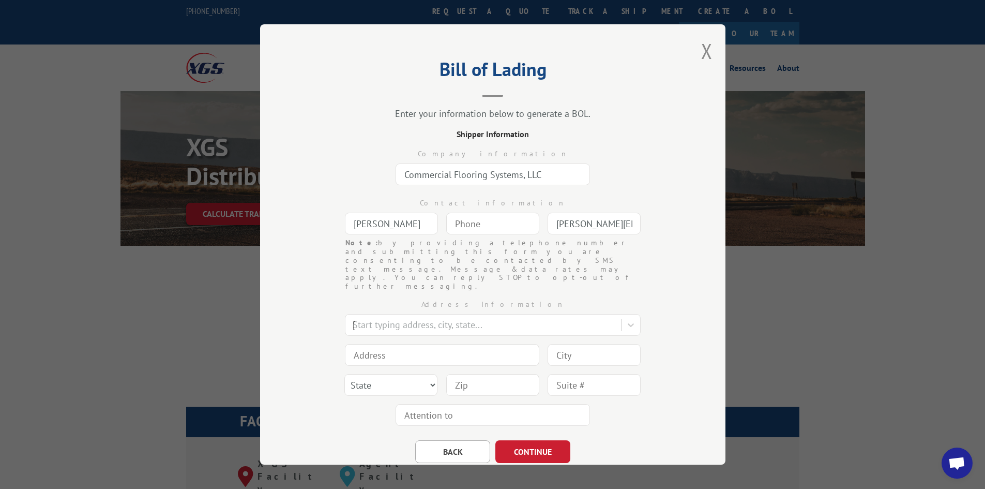
type input "[STREET_ADDRESS]"
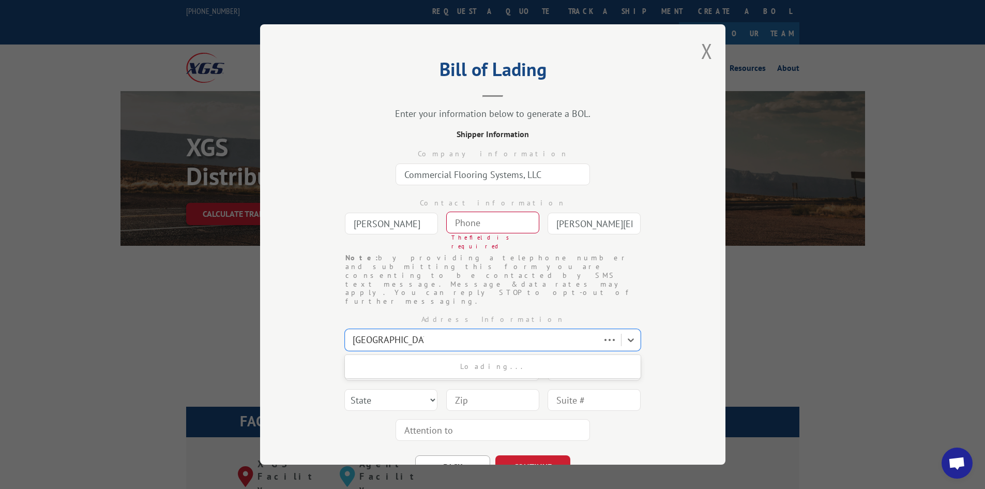
type input "[GEOGRAPHIC_DATA], [GEOGRAPHIC_DATA]"
select select "UT"
type input "84111"
type input "(___) ___-____"
click at [478, 221] on input "(___) ___-____" at bounding box center [492, 222] width 93 height 22
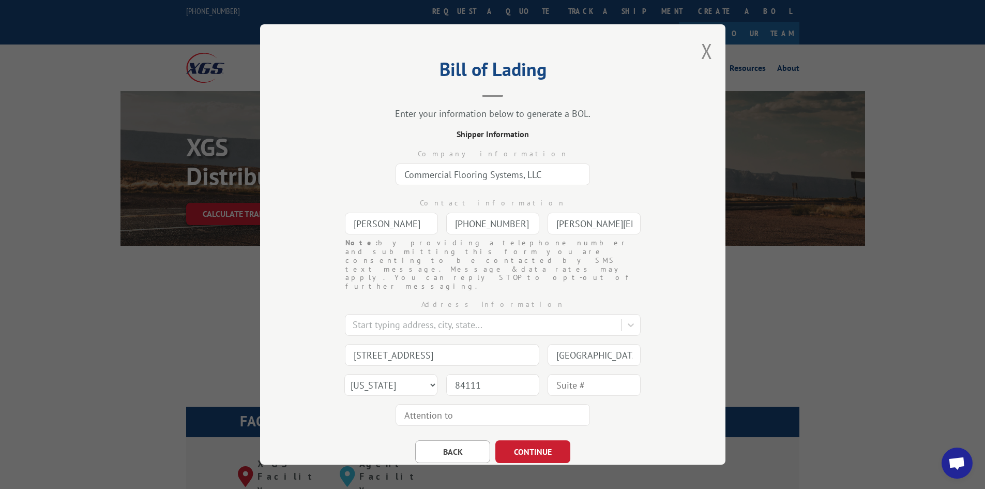
type input "[PHONE_NUMBER]"
click at [646, 157] on div "Company information" at bounding box center [493, 153] width 362 height 11
click at [543, 440] on button "CONTINUE" at bounding box center [532, 451] width 75 height 23
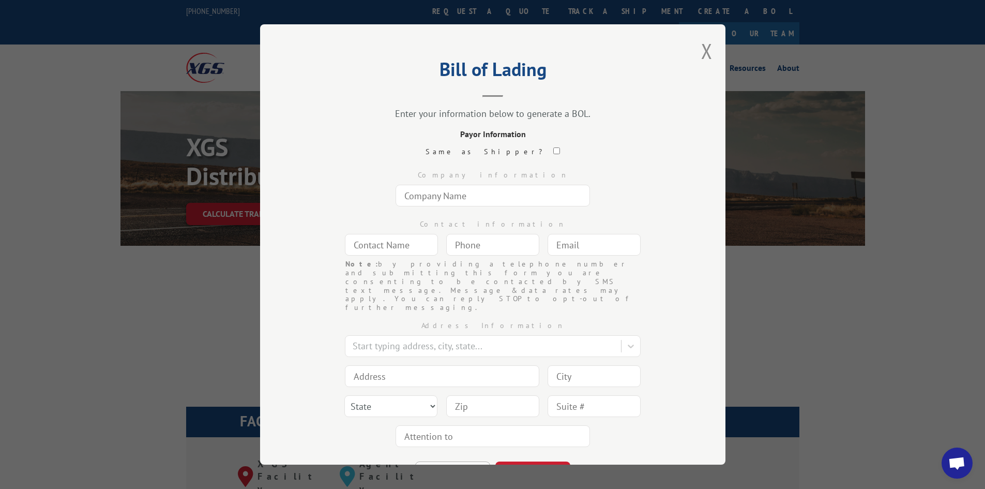
click at [553, 149] on input "checkbox" at bounding box center [556, 150] width 7 height 7
checkbox input "true"
type input "Commercial Flooring Systems, LLC"
type input "[PERSON_NAME]"
type input "[PHONE_NUMBER]"
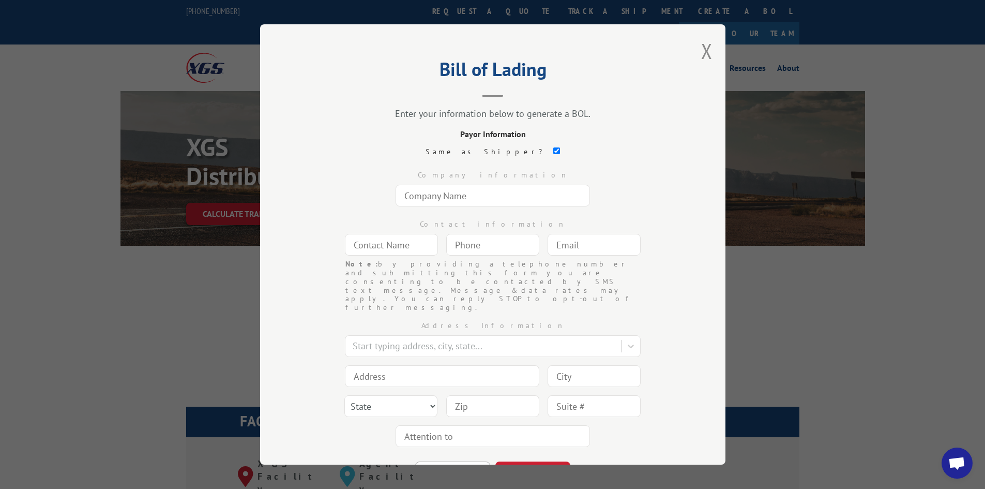
type input "[PERSON_NAME][EMAIL_ADDRESS][DOMAIN_NAME]"
type input "[STREET_ADDRESS]"
type input "[GEOGRAPHIC_DATA], [GEOGRAPHIC_DATA]"
select select "UT"
type input "84111"
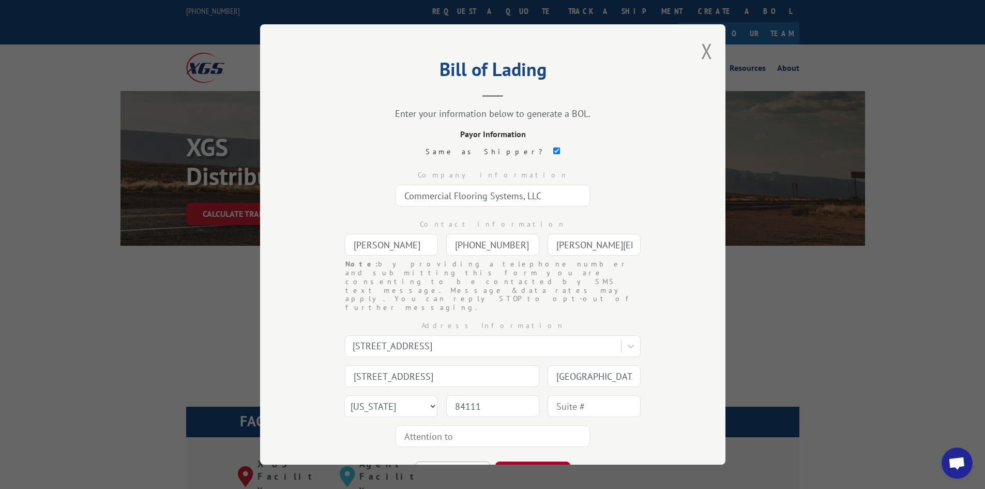
click at [545, 461] on button "CONTINUE" at bounding box center [532, 472] width 75 height 23
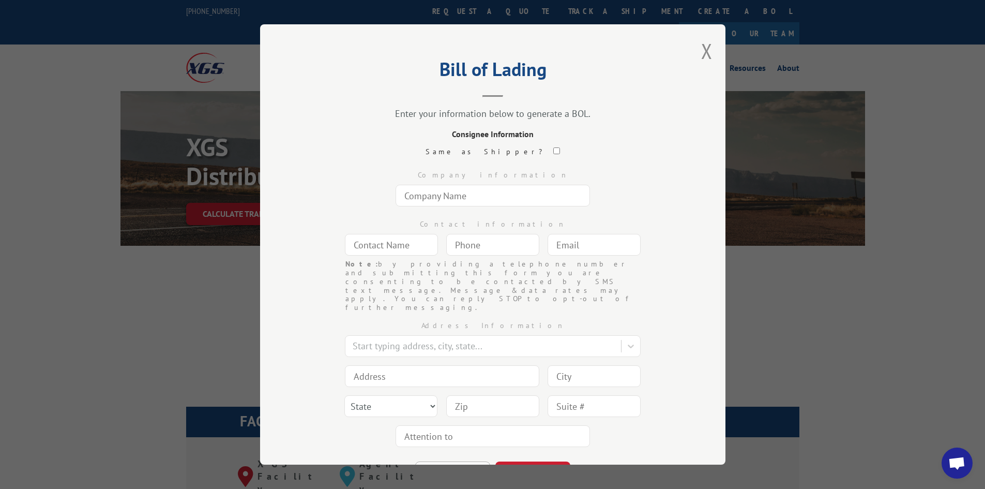
click at [488, 196] on input "text" at bounding box center [493, 196] width 194 height 22
type input "XGS Phoenix"
click at [408, 241] on input "text" at bounding box center [391, 245] width 93 height 22
type input "Shipping"
click at [486, 241] on input "(___) ___-____" at bounding box center [492, 245] width 93 height 22
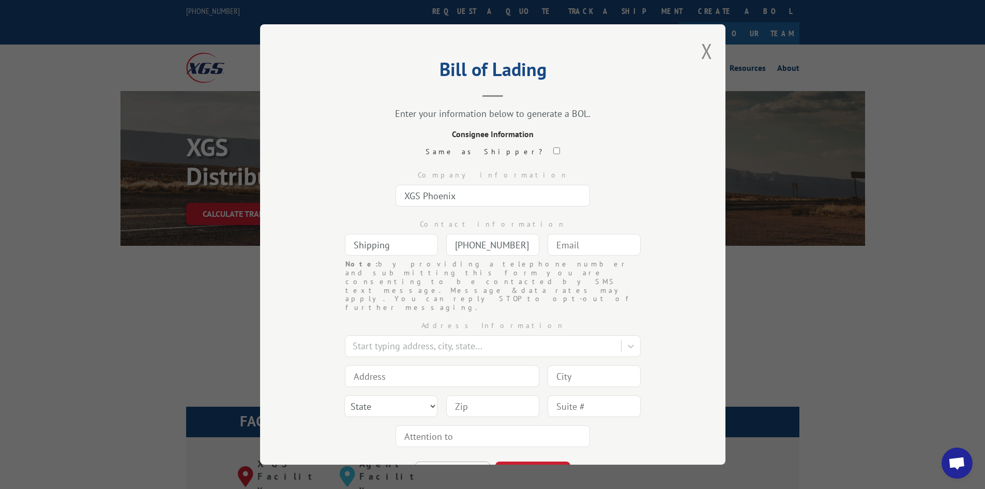
type input "[PHONE_NUMBER]"
click at [601, 251] on input "text" at bounding box center [594, 245] width 93 height 22
type input "pho"
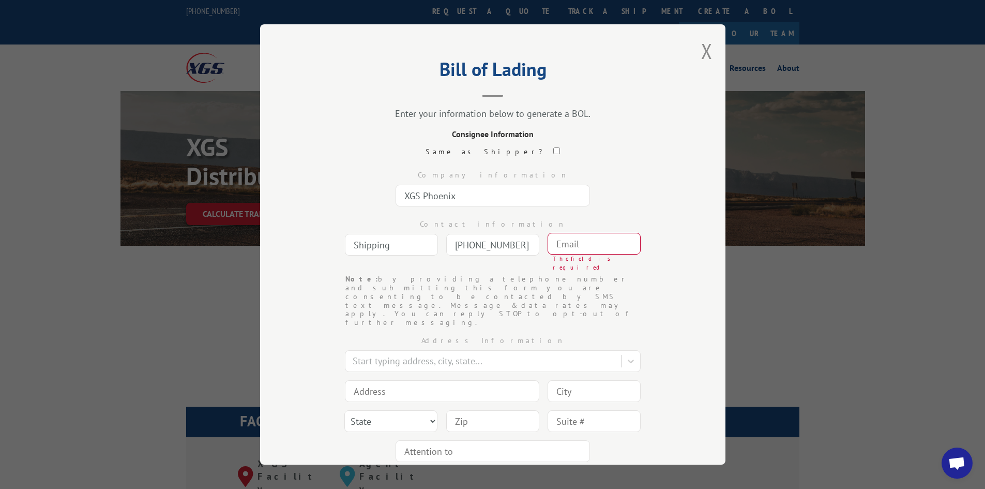
click at [598, 242] on input "text" at bounding box center [594, 244] width 93 height 22
paste input "[EMAIL_ADDRESS][DOMAIN_NAME]"
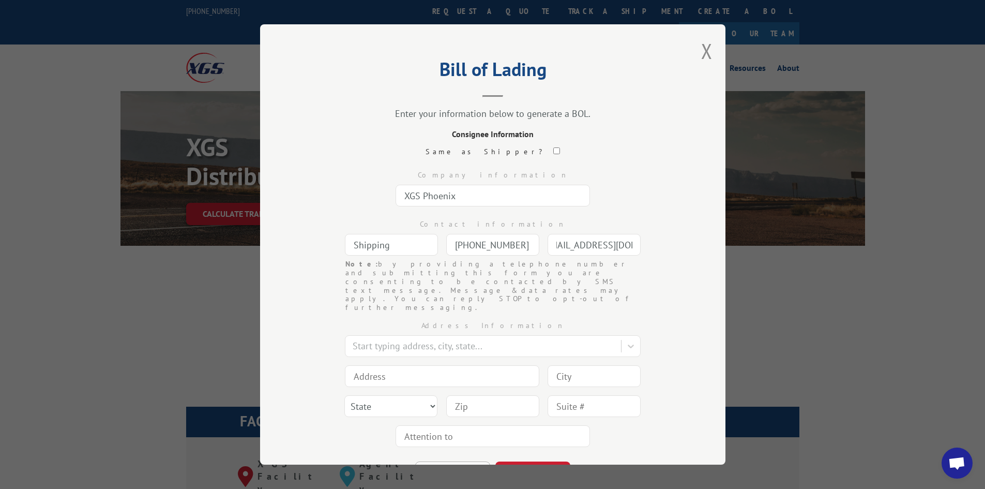
type input "[EMAIL_ADDRESS][DOMAIN_NAME]"
click at [643, 155] on div "Same as Shipper?" at bounding box center [493, 151] width 362 height 11
click at [422, 365] on input at bounding box center [442, 376] width 194 height 22
type input "[STREET_ADDRESS][PERSON_NAME]"
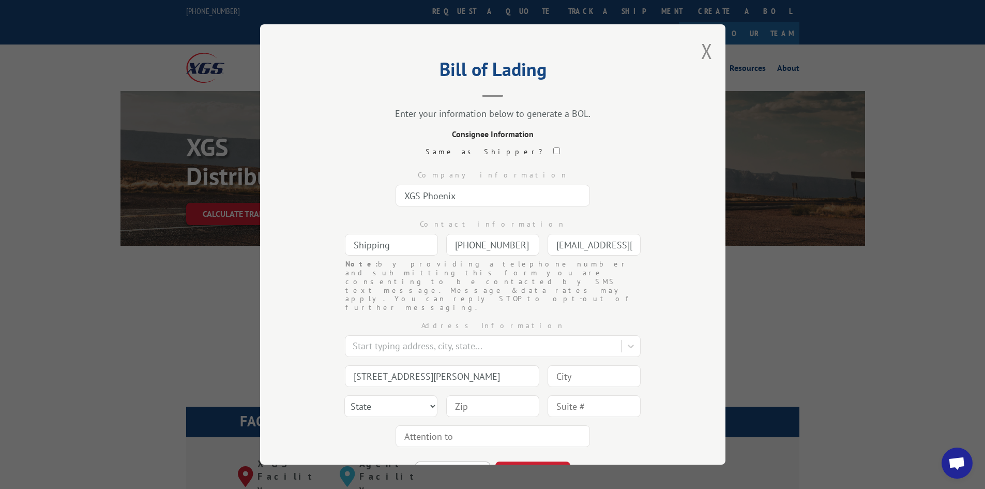
click at [559, 365] on input at bounding box center [594, 376] width 93 height 22
type input "Phoenix"
click at [381, 395] on select "State [US_STATE] [US_STATE] [US_STATE] [US_STATE] [US_STATE] [US_STATE] [US_STA…" at bounding box center [390, 406] width 93 height 22
select select "AZ"
click at [344, 395] on select "State [US_STATE] [US_STATE] [US_STATE] [US_STATE] [US_STATE] [US_STATE] [US_STA…" at bounding box center [390, 406] width 93 height 22
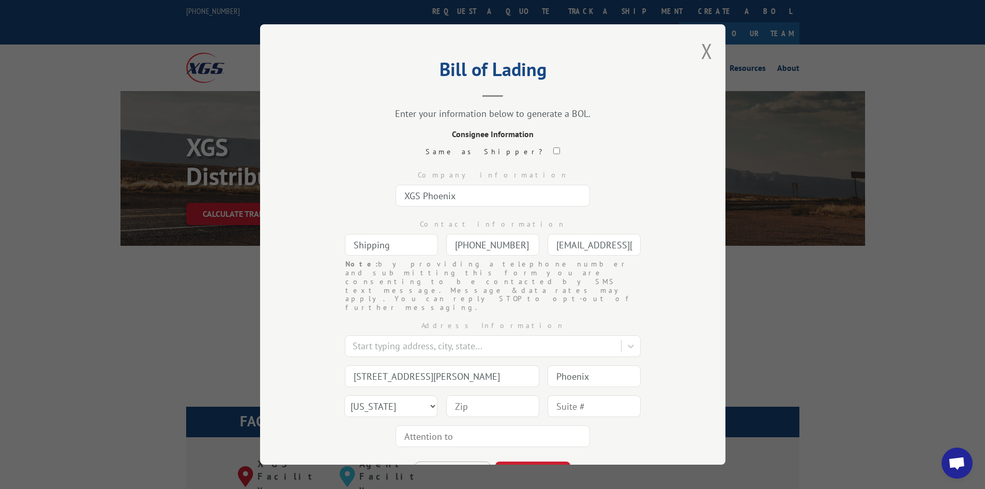
click at [480, 395] on input at bounding box center [492, 406] width 93 height 22
type input "85034"
click at [670, 390] on div "Bill of Lading Enter your information below to generate a BOL. Consignee Inform…" at bounding box center [492, 244] width 465 height 440
click at [527, 461] on button "CONTINUE" at bounding box center [532, 472] width 75 height 23
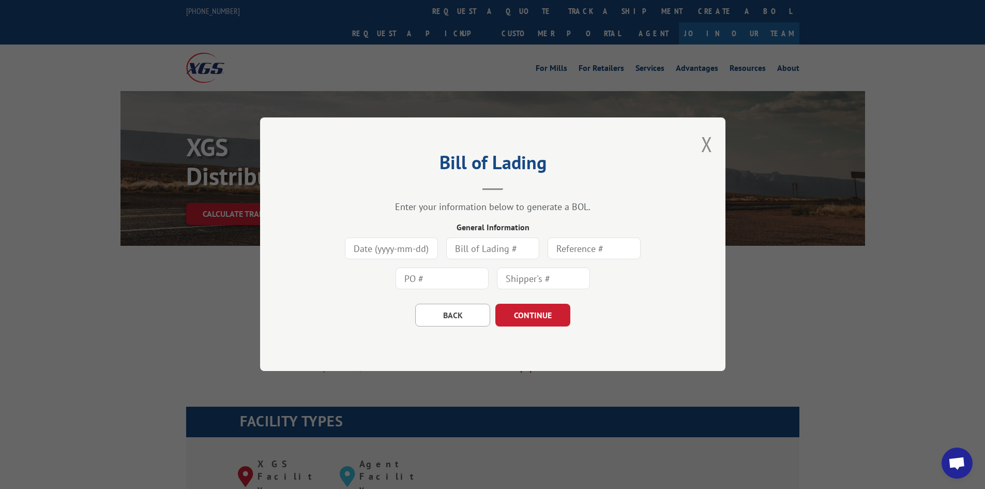
click at [406, 246] on input at bounding box center [391, 249] width 93 height 22
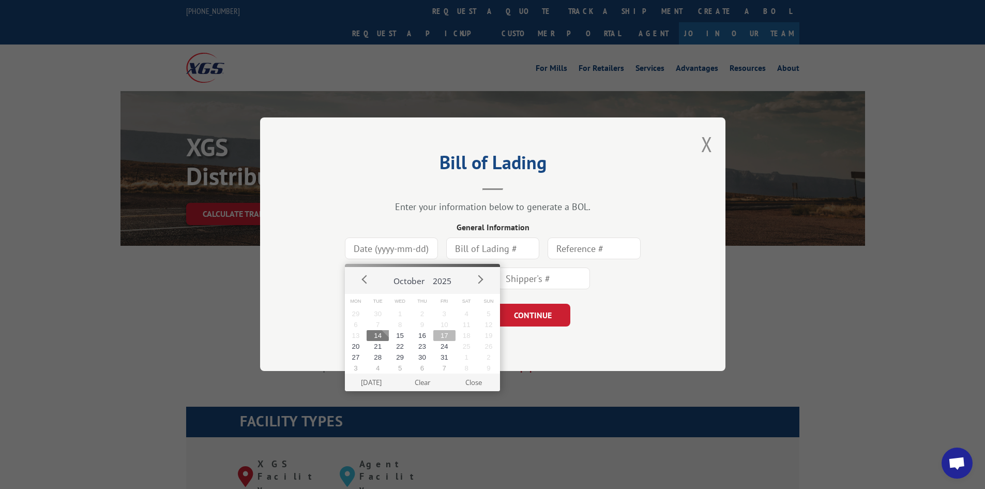
click at [449, 332] on button "17" at bounding box center [444, 335] width 22 height 11
type input "[DATE]"
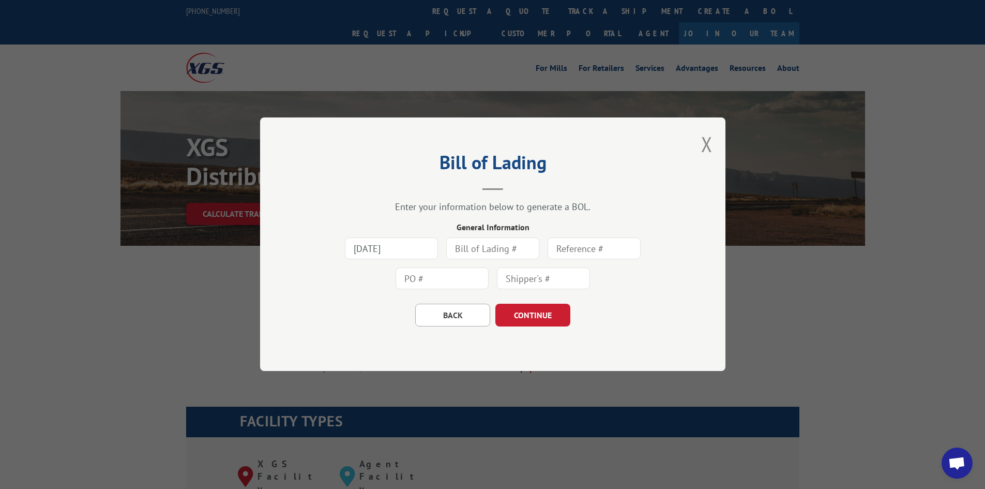
click at [491, 248] on input "text" at bounding box center [492, 249] width 93 height 22
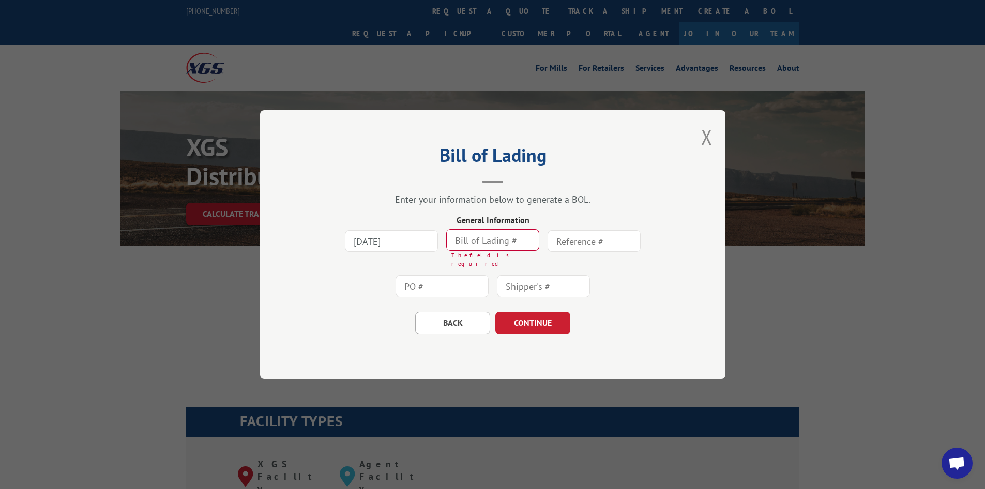
click at [577, 244] on input "text" at bounding box center [594, 241] width 93 height 22
click at [472, 245] on input "text" at bounding box center [492, 240] width 93 height 22
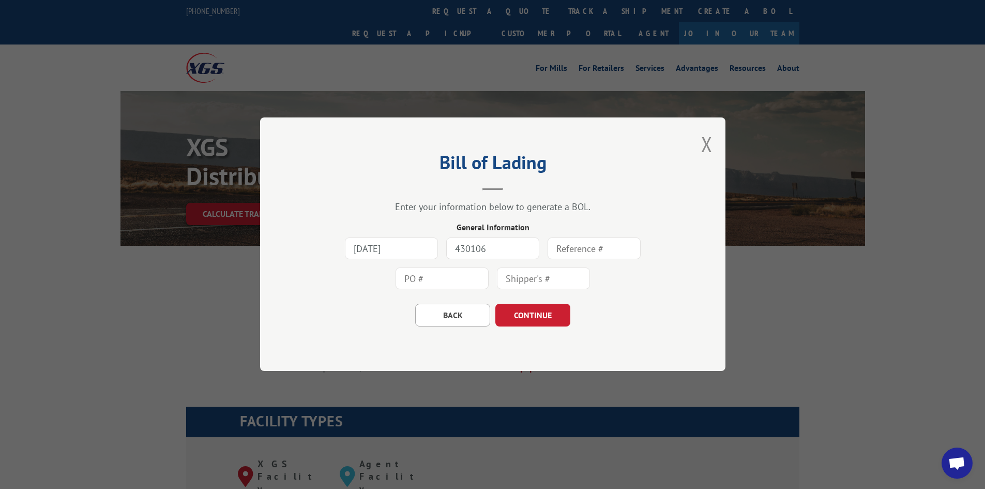
type input "430106"
click at [581, 253] on input "text" at bounding box center [594, 249] width 93 height 22
type input "43016-BENT"
click at [452, 282] on input "text" at bounding box center [442, 279] width 93 height 22
drag, startPoint x: 615, startPoint y: 249, endPoint x: 527, endPoint y: 253, distance: 88.0
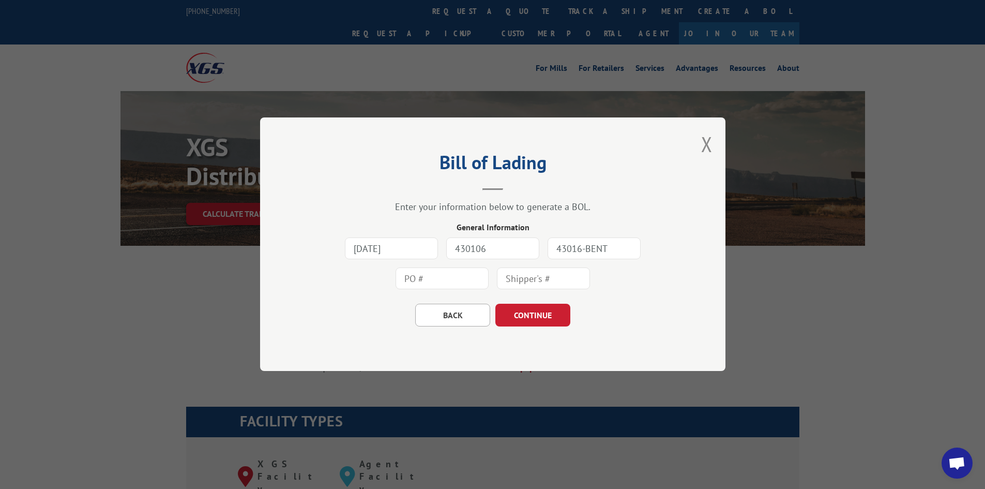
click at [527, 253] on div "[DATE] 430106 43016-BENT" at bounding box center [493, 264] width 362 height 60
click at [454, 282] on input "text" at bounding box center [442, 279] width 93 height 22
paste input "43016-BENT"
type input "43016-BENT"
drag, startPoint x: 624, startPoint y: 245, endPoint x: 454, endPoint y: 246, distance: 169.6
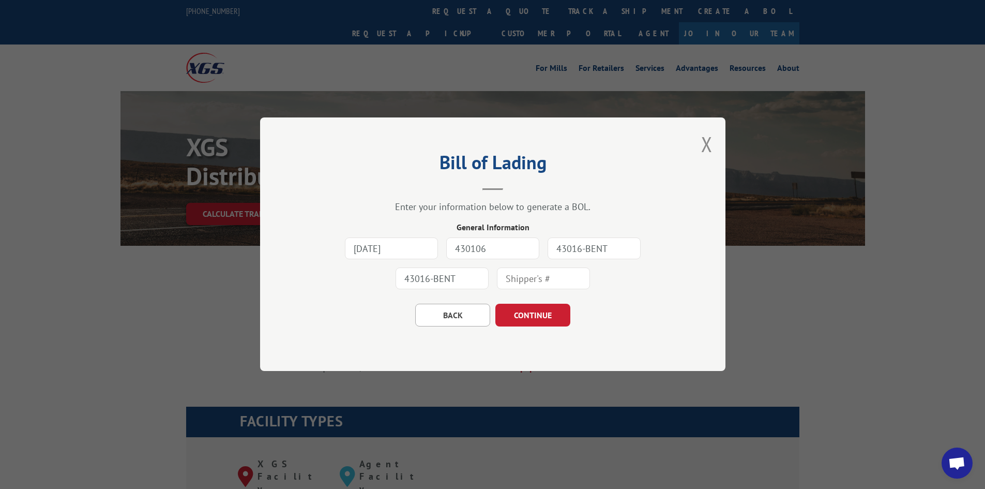
click at [506, 246] on div "[DATE] 430106 43016-BENT 43016-BENT" at bounding box center [493, 264] width 362 height 60
click at [610, 196] on div "Bill of Lading Enter your information below to generate a BOL. General Informat…" at bounding box center [492, 243] width 465 height 253
click at [583, 245] on input "text" at bounding box center [594, 249] width 93 height 22
type input "g"
click at [600, 245] on input "text" at bounding box center [594, 249] width 93 height 22
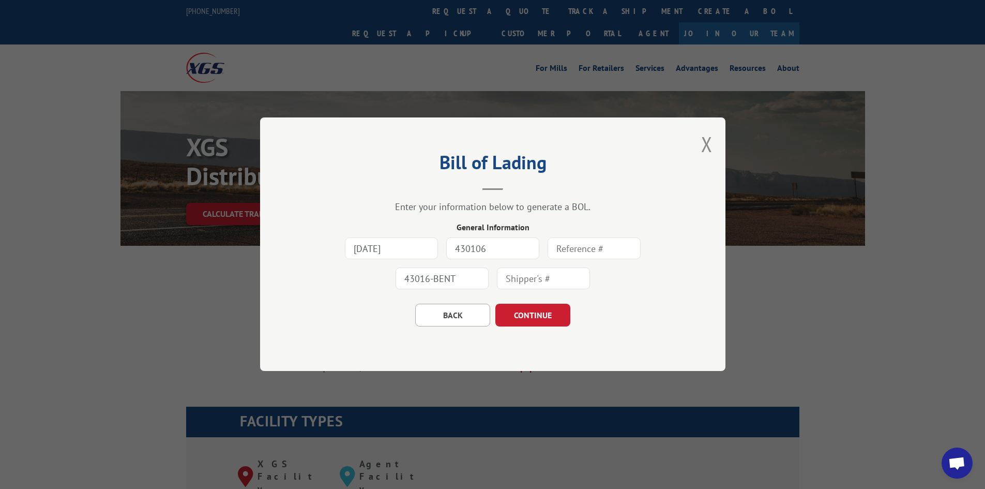
type input "[PERSON_NAME]"
click at [539, 279] on input "text" at bounding box center [543, 279] width 93 height 22
type input "29836"
click at [529, 310] on button "CONTINUE" at bounding box center [532, 315] width 75 height 23
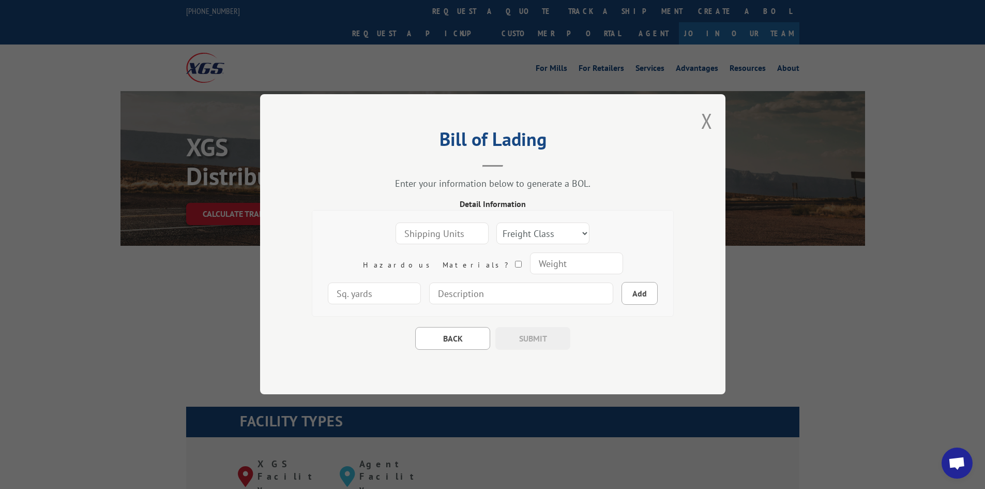
click at [409, 232] on input "number" at bounding box center [442, 234] width 93 height 22
type input "4"
click at [529, 263] on input "number" at bounding box center [575, 264] width 93 height 22
click at [496, 233] on select "Freight Class 50 55 60 65 70 77 85 92 100 110 125 150 175 200 250 300 400 500 C…" at bounding box center [542, 234] width 93 height 22
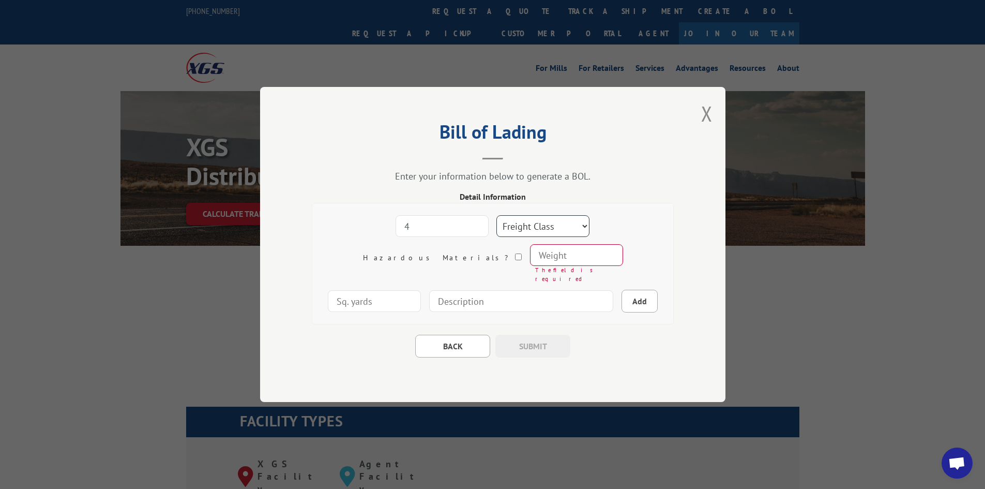
select select "1"
click at [496, 219] on select "Freight Class 50 55 60 65 70 77 85 92 100 110 125 150 175 200 250 300 400 500 C…" at bounding box center [542, 226] width 93 height 22
click at [529, 263] on input "number" at bounding box center [575, 255] width 93 height 22
click at [421, 290] on input "number" at bounding box center [374, 301] width 93 height 22
type input "542"
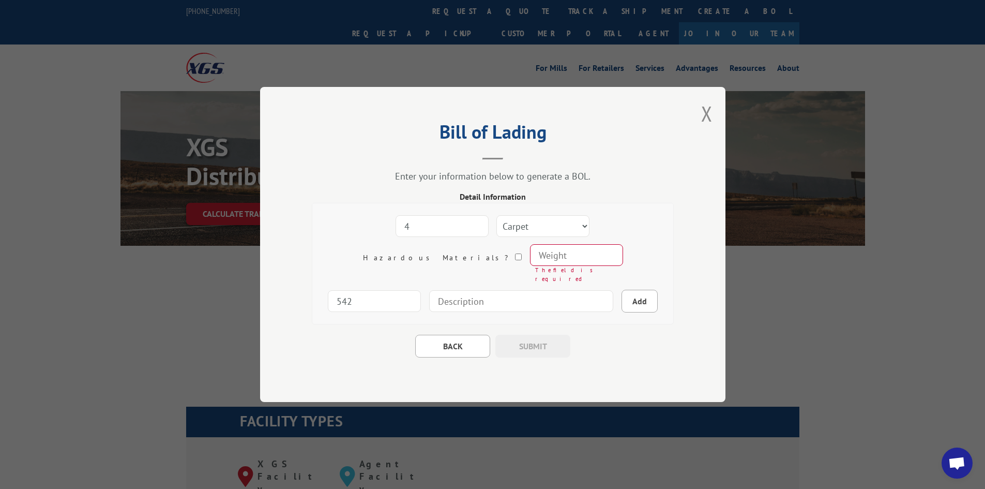
click at [529, 259] on input "number" at bounding box center [575, 255] width 93 height 22
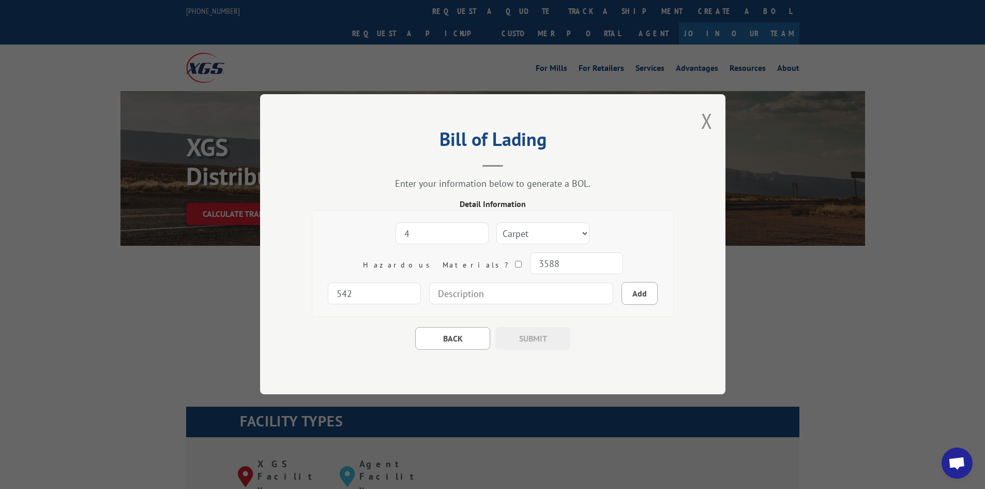
type input "3588"
click at [443, 296] on input at bounding box center [521, 294] width 184 height 22
type input "4 Rolls of Bentley Carpet"
click at [622, 295] on button "Add" at bounding box center [640, 293] width 36 height 23
select select
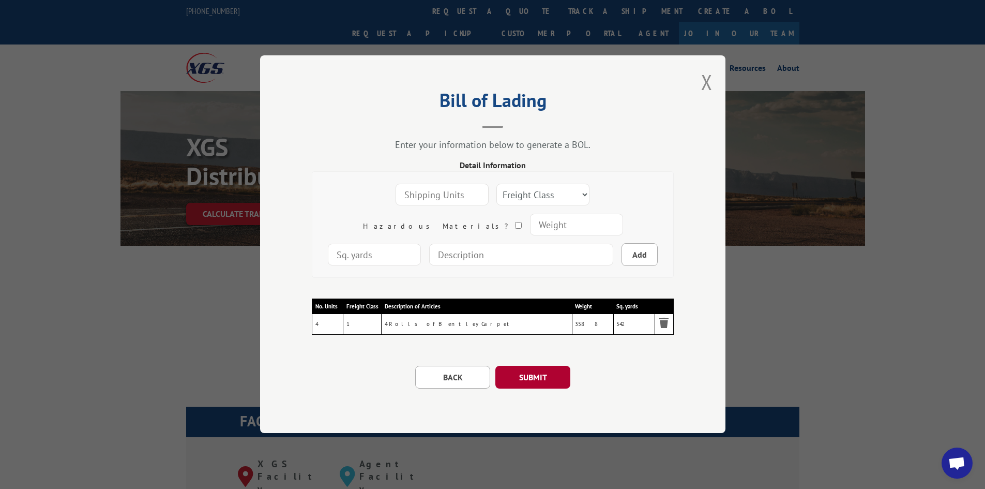
click at [540, 374] on button "SUBMIT" at bounding box center [532, 377] width 75 height 23
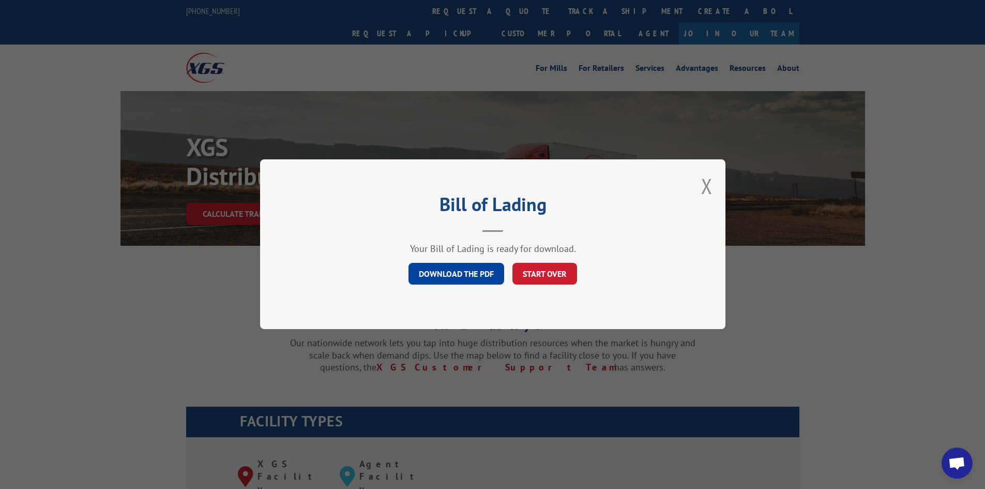
click at [470, 272] on link "DOWNLOAD THE PDF" at bounding box center [456, 274] width 96 height 22
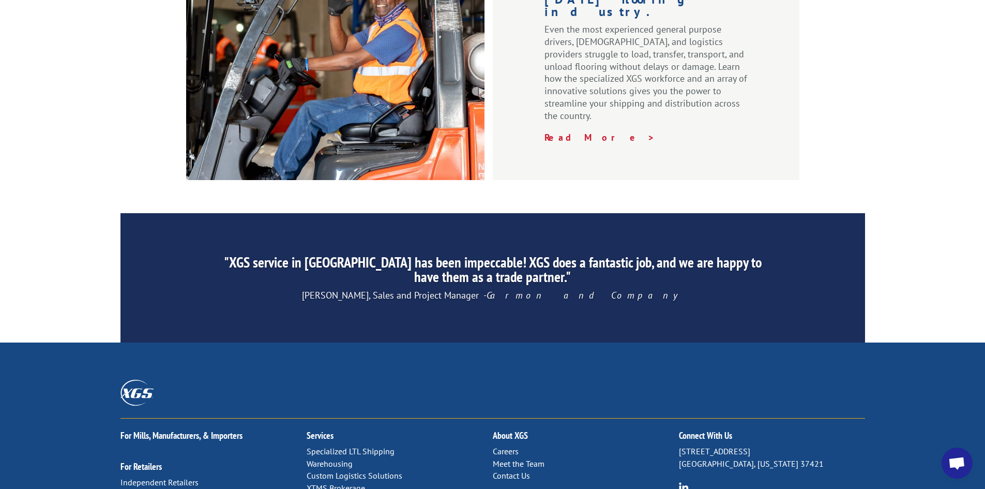
scroll to position [1558, 0]
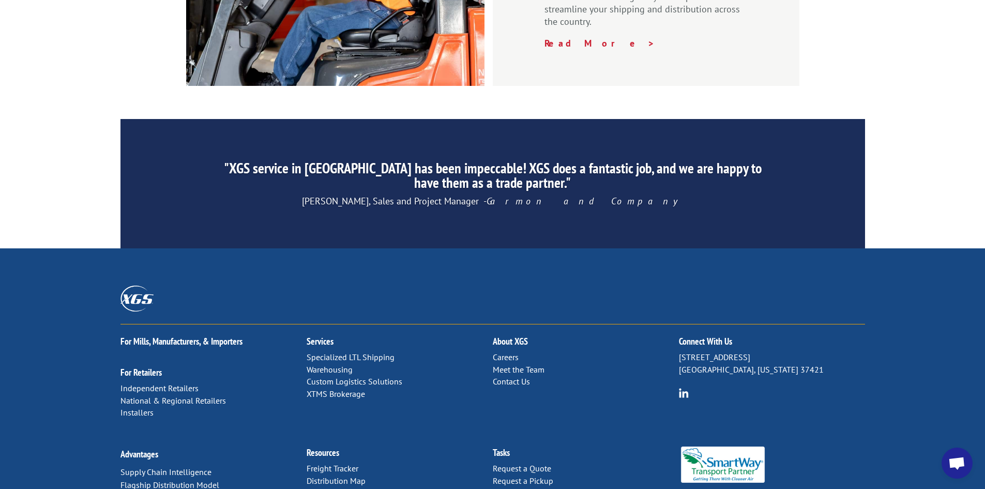
click at [354, 475] on link "Distribution Map" at bounding box center [336, 480] width 59 height 10
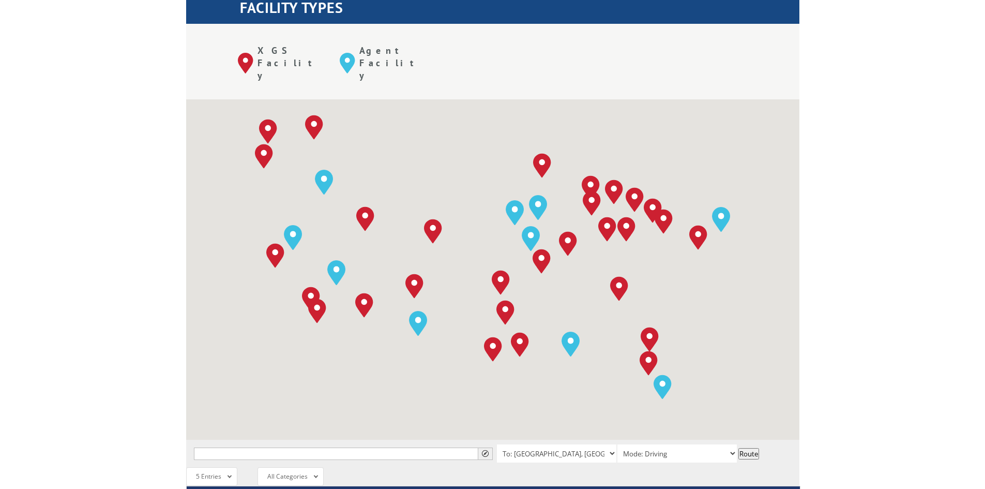
scroll to position [414, 0]
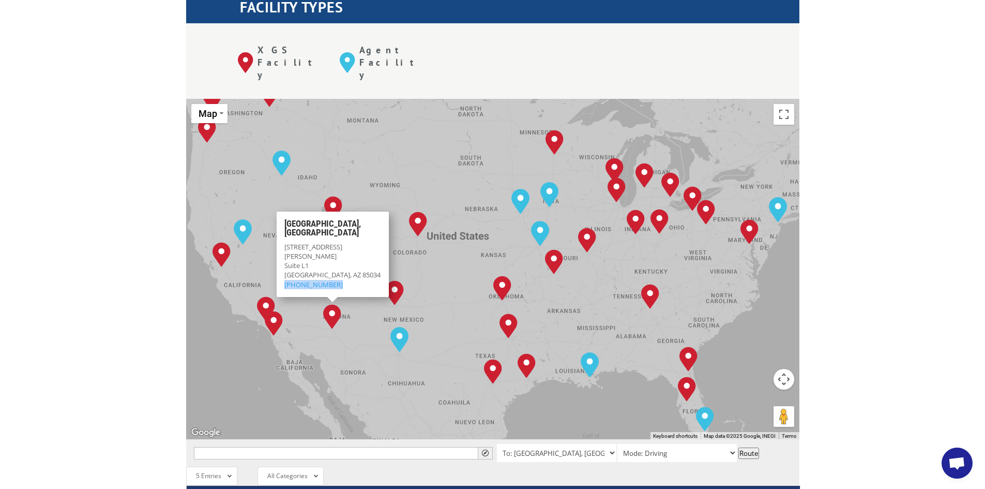
drag, startPoint x: 336, startPoint y: 233, endPoint x: 282, endPoint y: 234, distance: 53.3
click at [282, 234] on div "Phoenix, AZ 1250 E. Hadley St. Suite L1 Phoenix, AZ 85034 (602) 252-1588" at bounding box center [332, 253] width 112 height 85
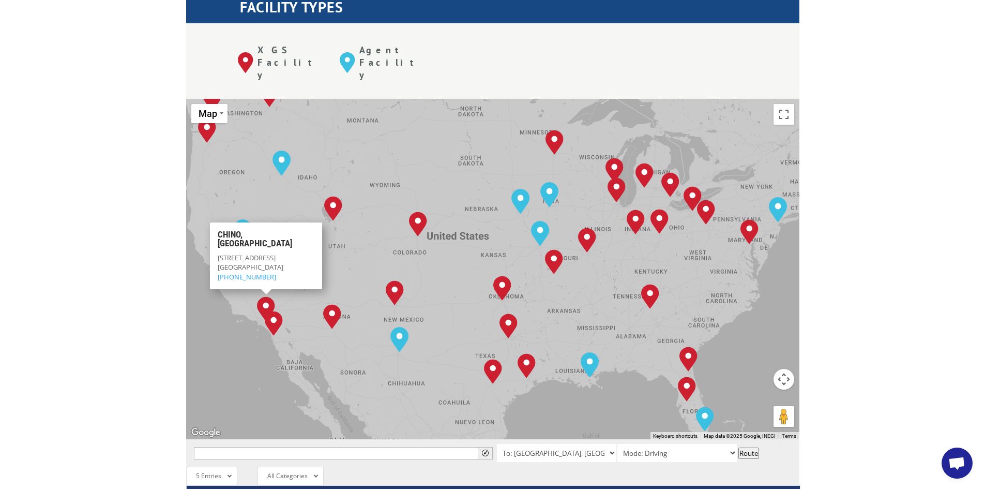
copy link "[PHONE_NUMBER]"
